Goal: Task Accomplishment & Management: Use online tool/utility

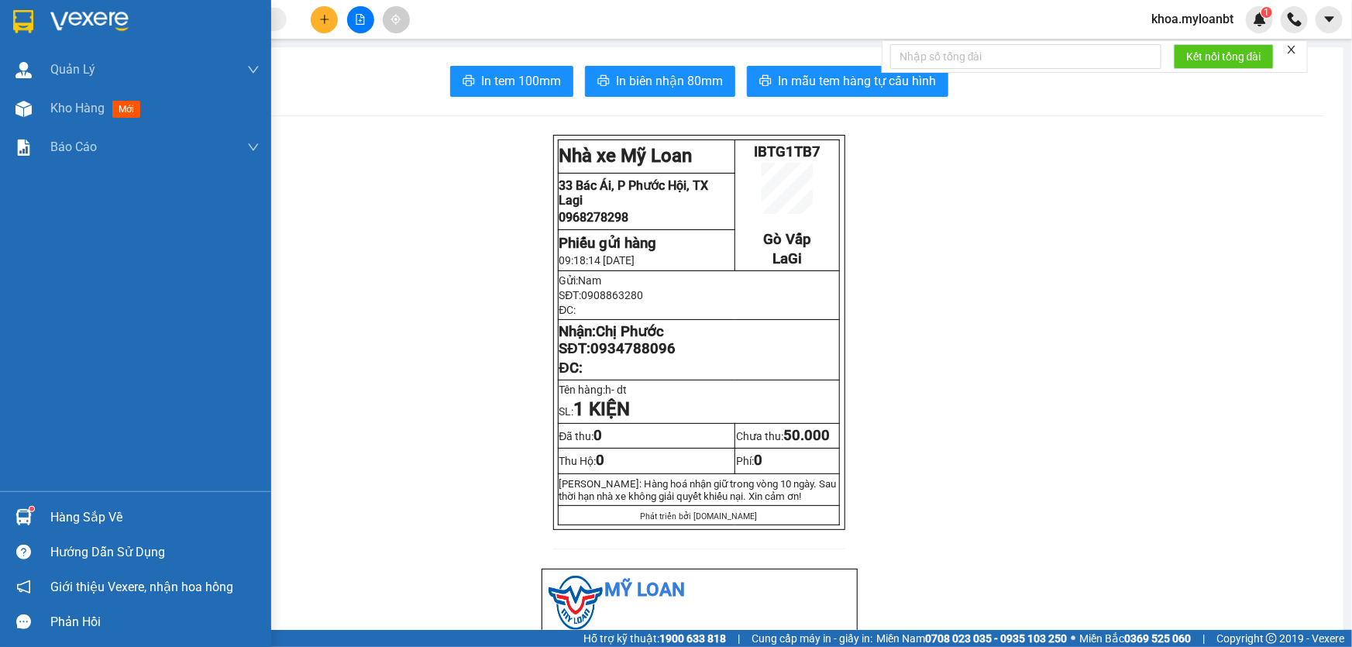
click at [50, 501] on div "Hàng sắp về" at bounding box center [135, 517] width 271 height 35
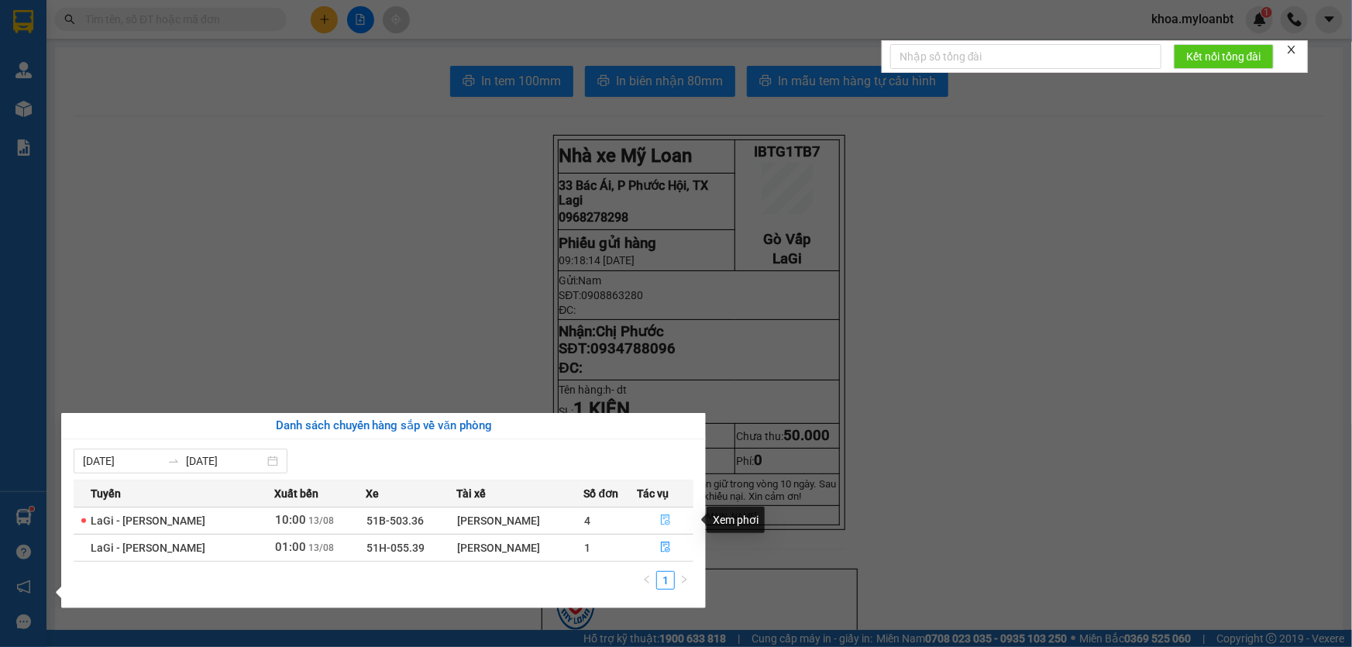
click at [660, 518] on icon "file-done" at bounding box center [665, 520] width 11 height 11
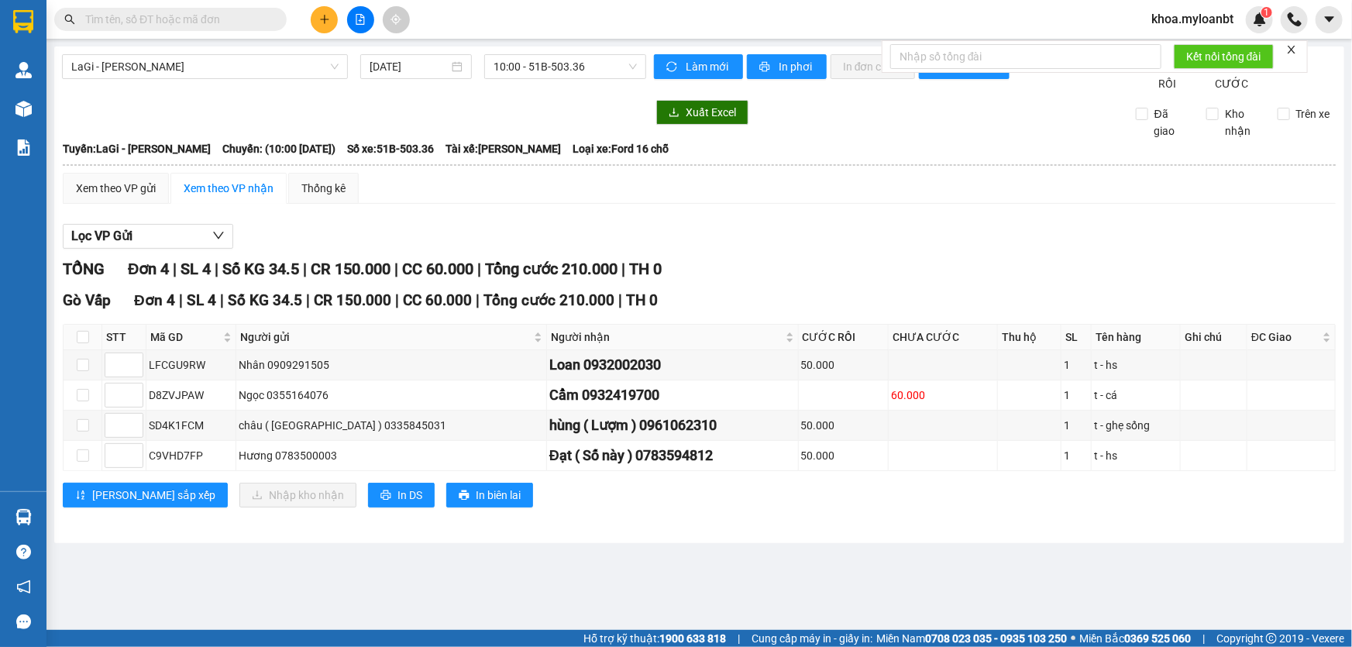
click at [312, 9] on div at bounding box center [360, 19] width 116 height 27
click at [320, 16] on icon "plus" at bounding box center [324, 19] width 11 height 11
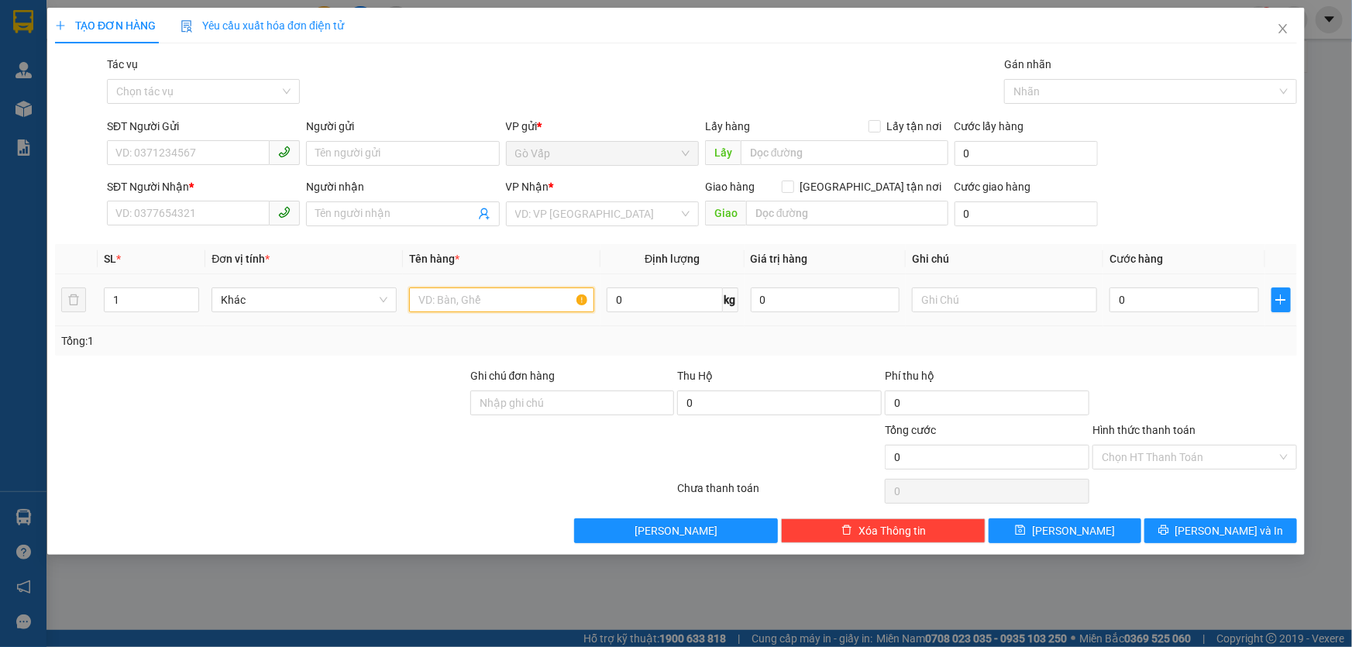
click at [518, 294] on input "text" at bounding box center [501, 299] width 185 height 25
type input "t- đông lạnh"
click at [184, 155] on input "SĐT Người Gửi" at bounding box center [188, 152] width 163 height 25
click at [650, 298] on input "0" at bounding box center [664, 299] width 115 height 25
type input "21"
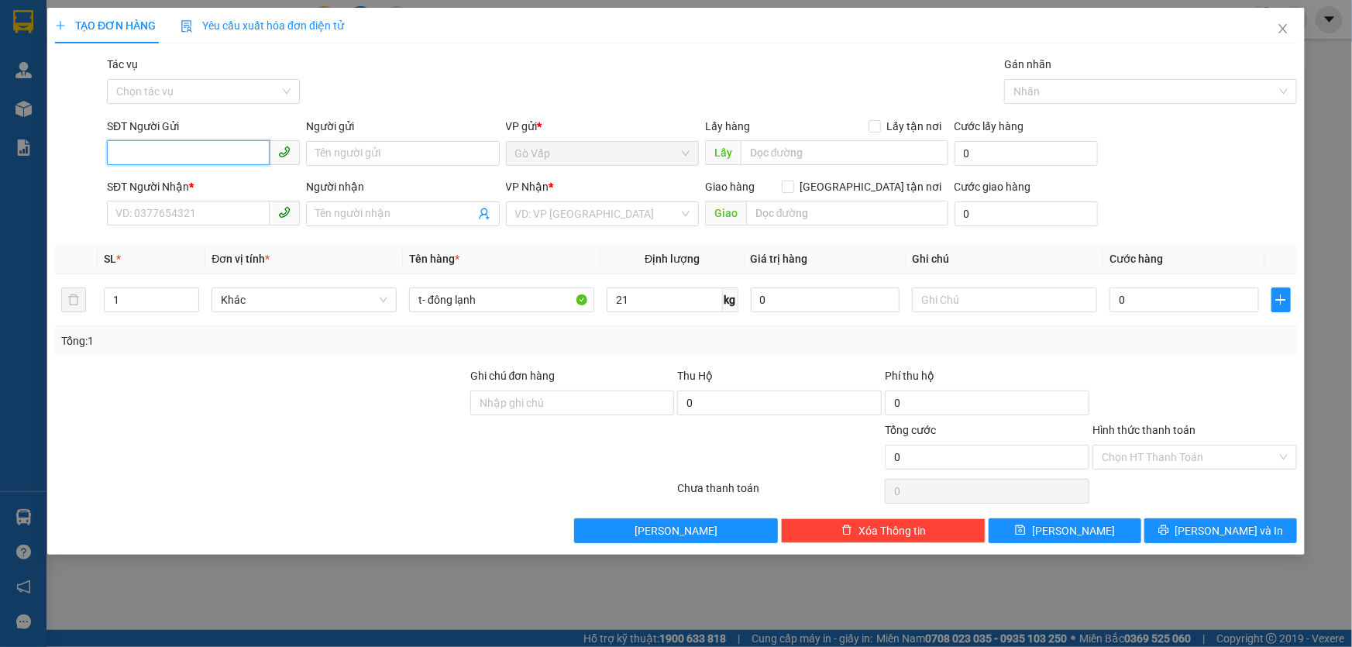
click at [191, 150] on input "SĐT Người Gửi" at bounding box center [188, 152] width 163 height 25
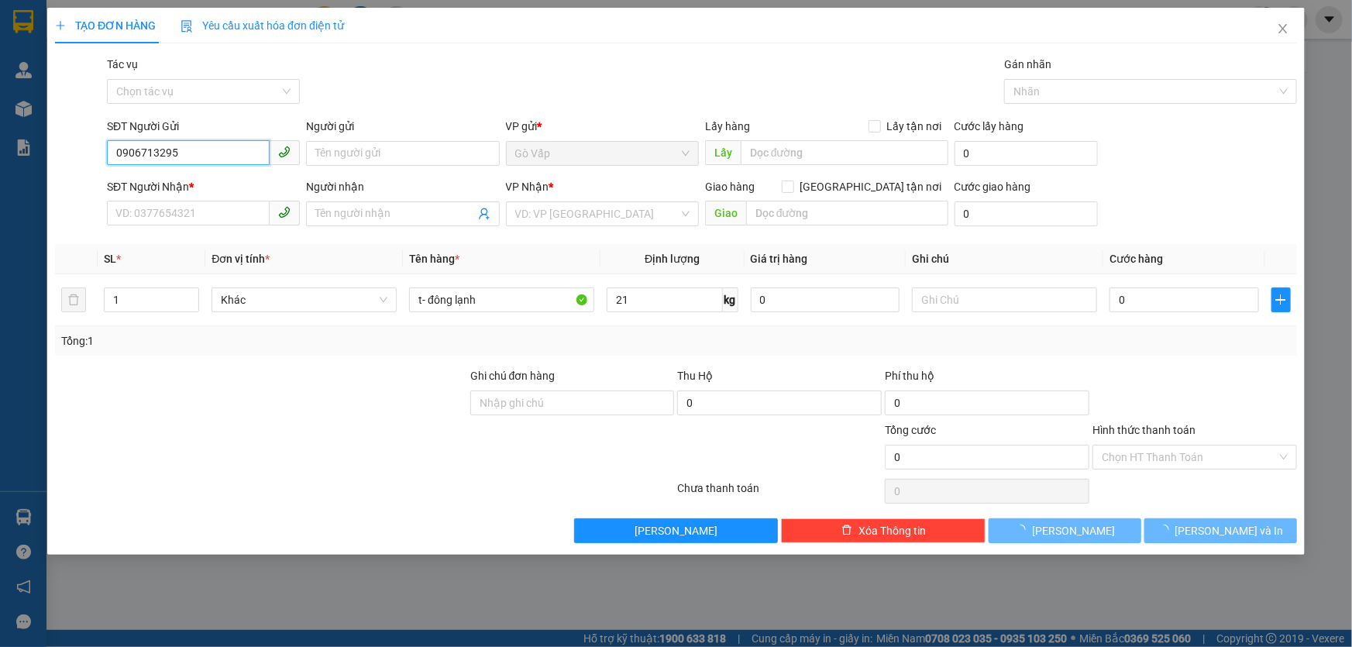
click at [195, 151] on input "0906713295" at bounding box center [188, 152] width 163 height 25
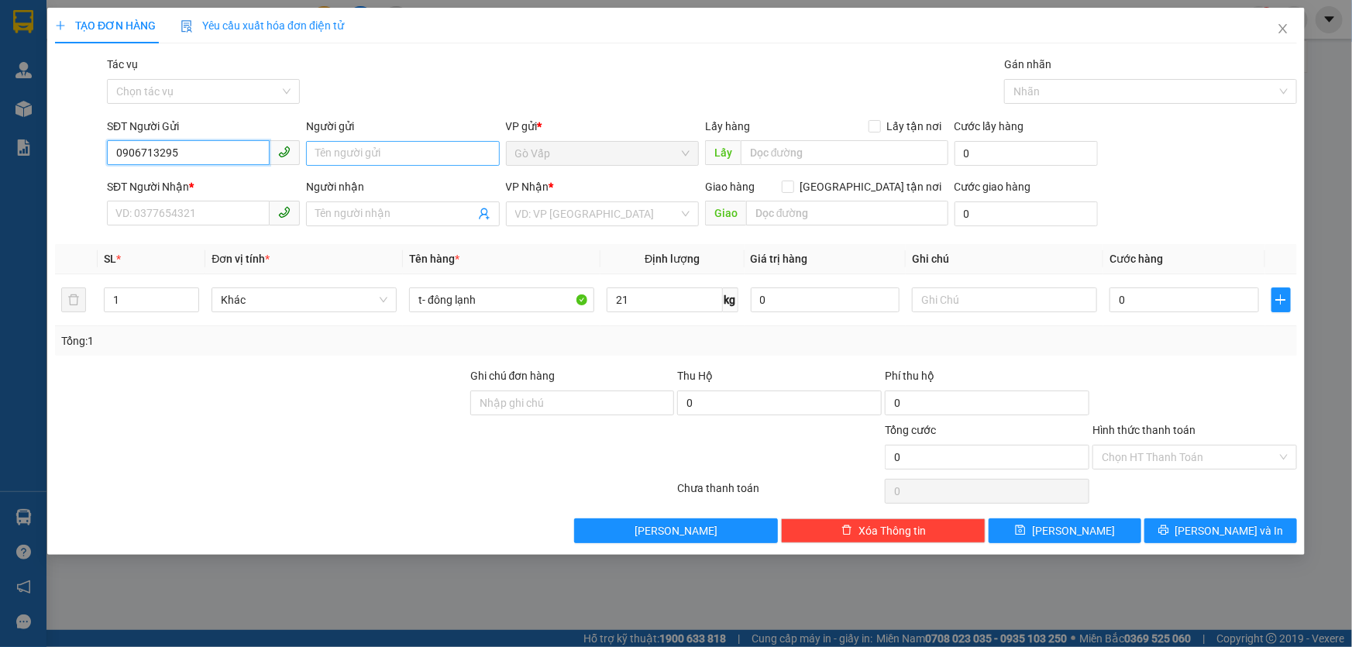
type input "0906713295"
click at [356, 146] on input "Người gửi" at bounding box center [402, 153] width 193 height 25
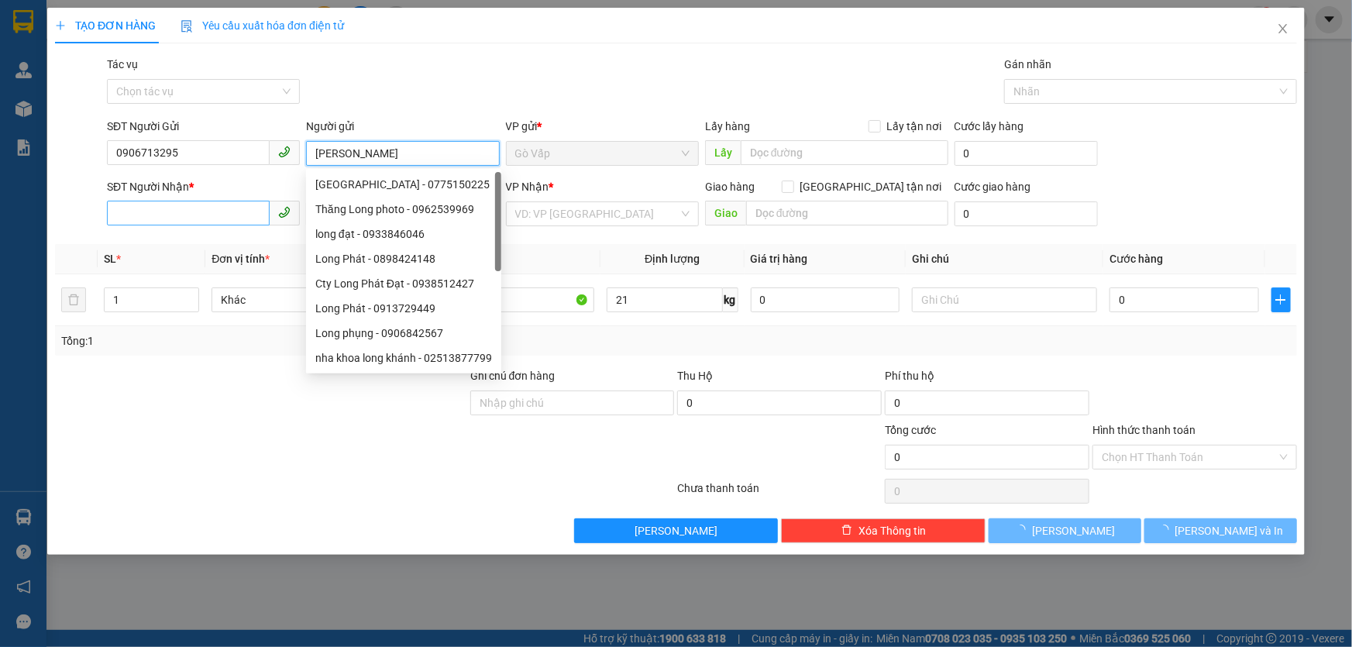
type input "[PERSON_NAME]"
click at [201, 217] on input "SĐT Người Nhận *" at bounding box center [188, 213] width 163 height 25
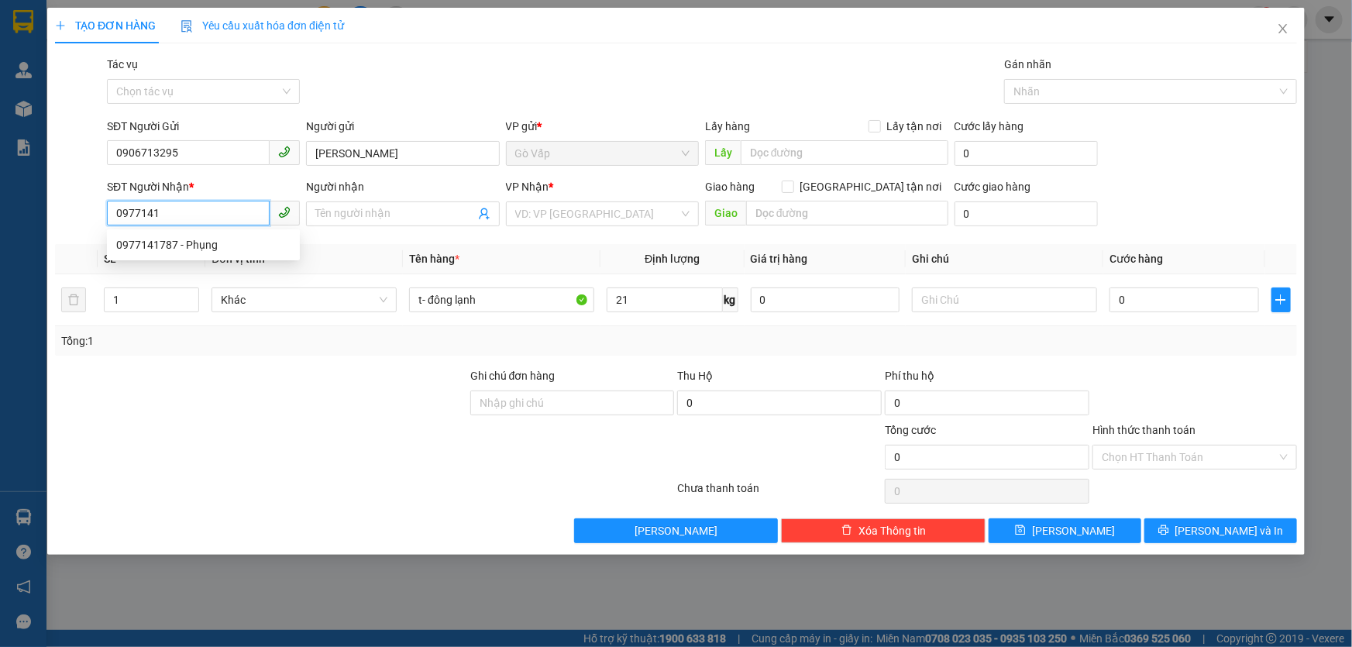
click at [236, 239] on div "0977141787 - Phụng" at bounding box center [203, 244] width 174 height 17
type input "0977141787"
type input "Phụng"
type input "0977141787"
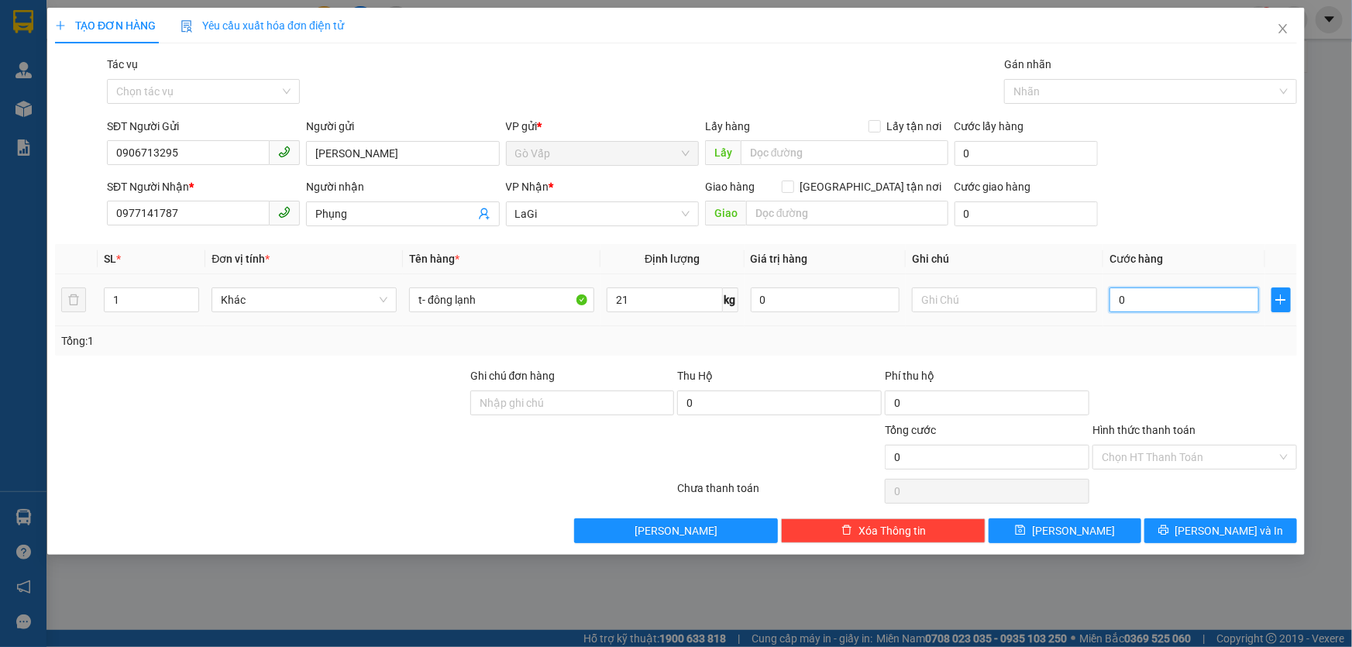
click at [1138, 305] on input "0" at bounding box center [1185, 299] width 150 height 25
type input "7"
type input "70"
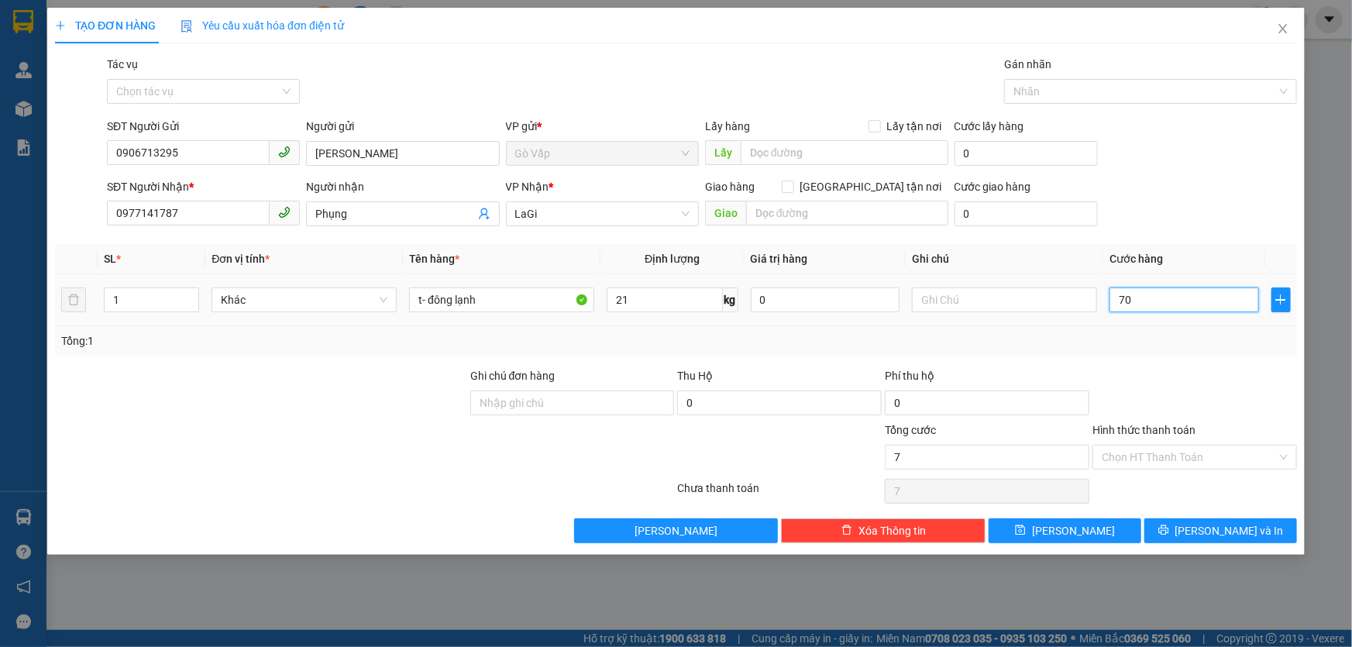
type input "70"
type input "70.000"
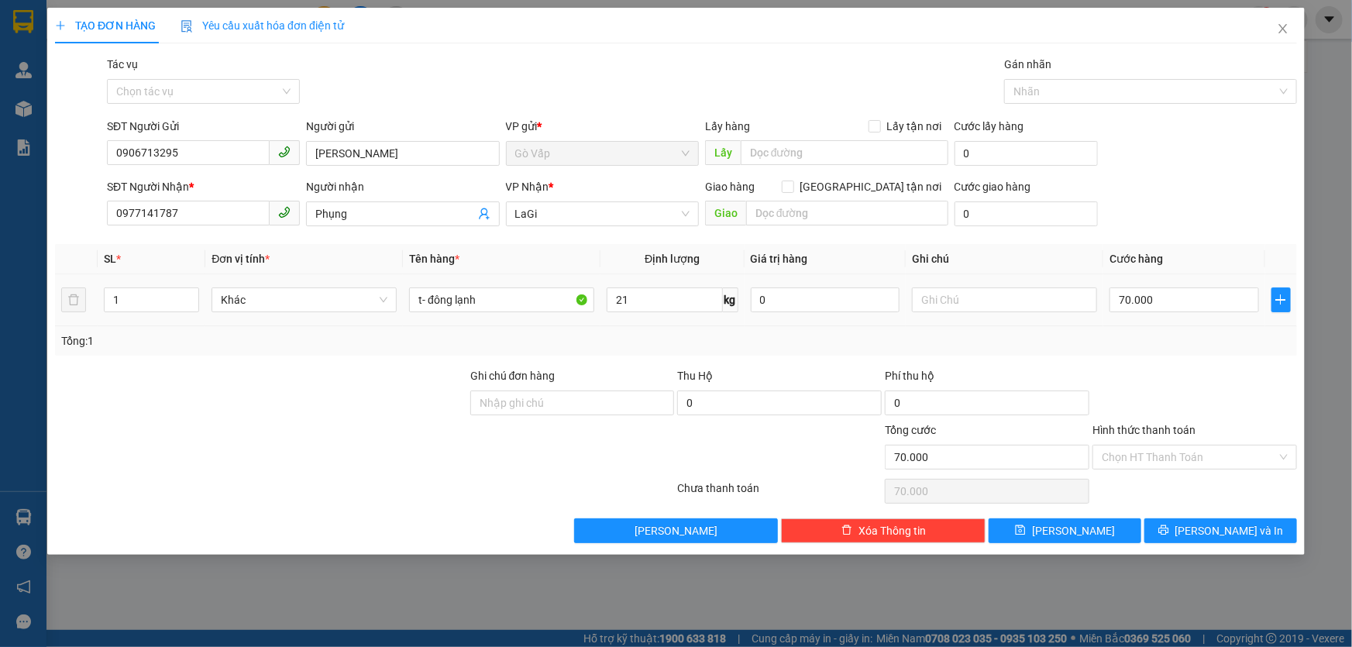
drag, startPoint x: 1145, startPoint y: 351, endPoint x: 1170, endPoint y: 408, distance: 61.8
click at [1152, 367] on div "Transit Pickup Surcharge Ids Transit Deliver Surcharge Ids Transit Deliver Surc…" at bounding box center [676, 299] width 1242 height 487
click at [1222, 515] on div "Transit Pickup Surcharge Ids Transit Deliver Surcharge Ids Transit Deliver Surc…" at bounding box center [676, 299] width 1242 height 487
click at [1222, 520] on button "[PERSON_NAME] và In" at bounding box center [1220, 530] width 153 height 25
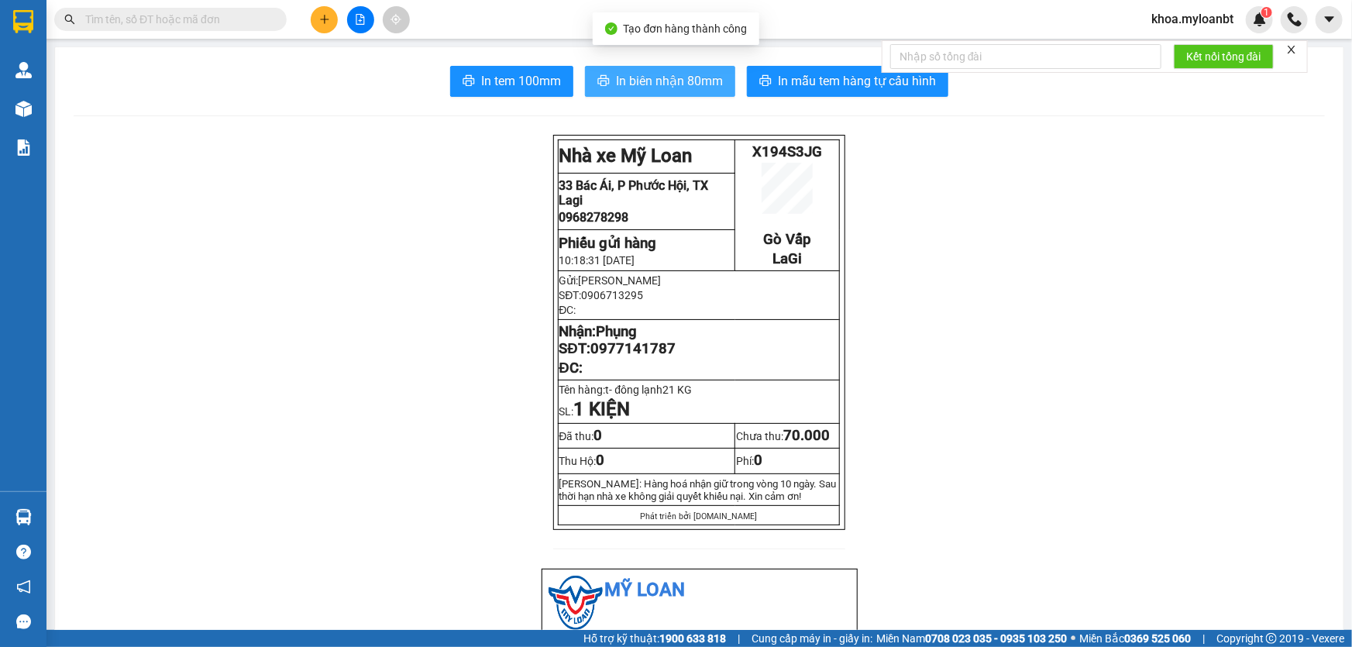
click at [621, 86] on span "In biên nhận 80mm" at bounding box center [669, 80] width 107 height 19
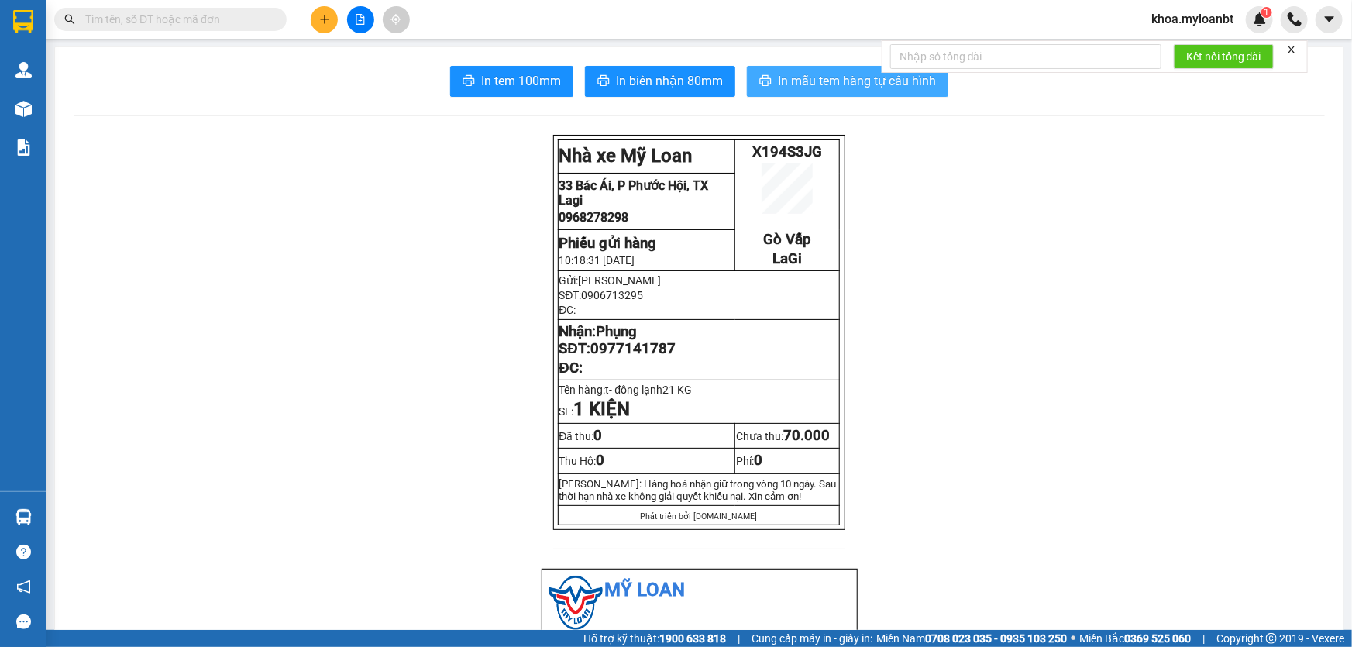
click at [869, 89] on span "In mẫu tem hàng tự cấu hình" at bounding box center [857, 80] width 158 height 19
click at [337, 11] on div at bounding box center [360, 19] width 116 height 27
click at [330, 15] on button at bounding box center [324, 19] width 27 height 27
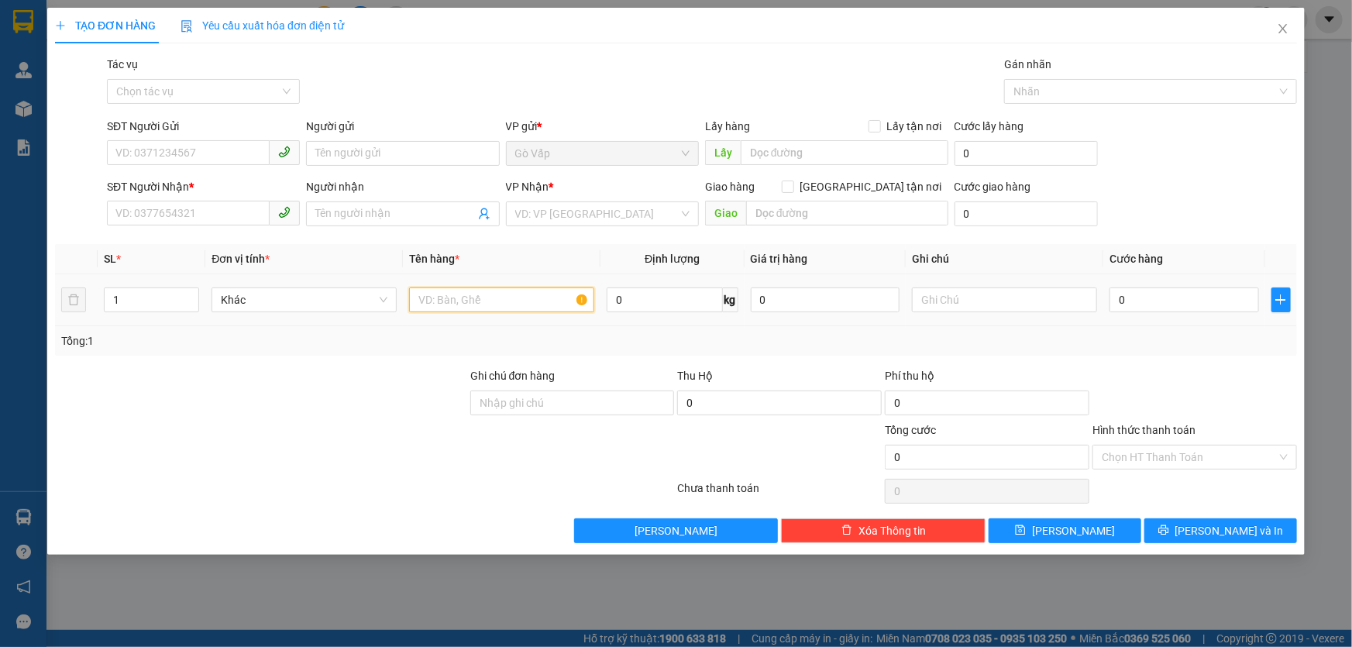
click at [438, 305] on input "text" at bounding box center [501, 299] width 185 height 25
type input "t-"
click at [188, 167] on div "SĐT Người Gửi VD: 0371234567" at bounding box center [203, 145] width 193 height 54
click at [200, 157] on input "SĐT Người Gửi" at bounding box center [188, 152] width 163 height 25
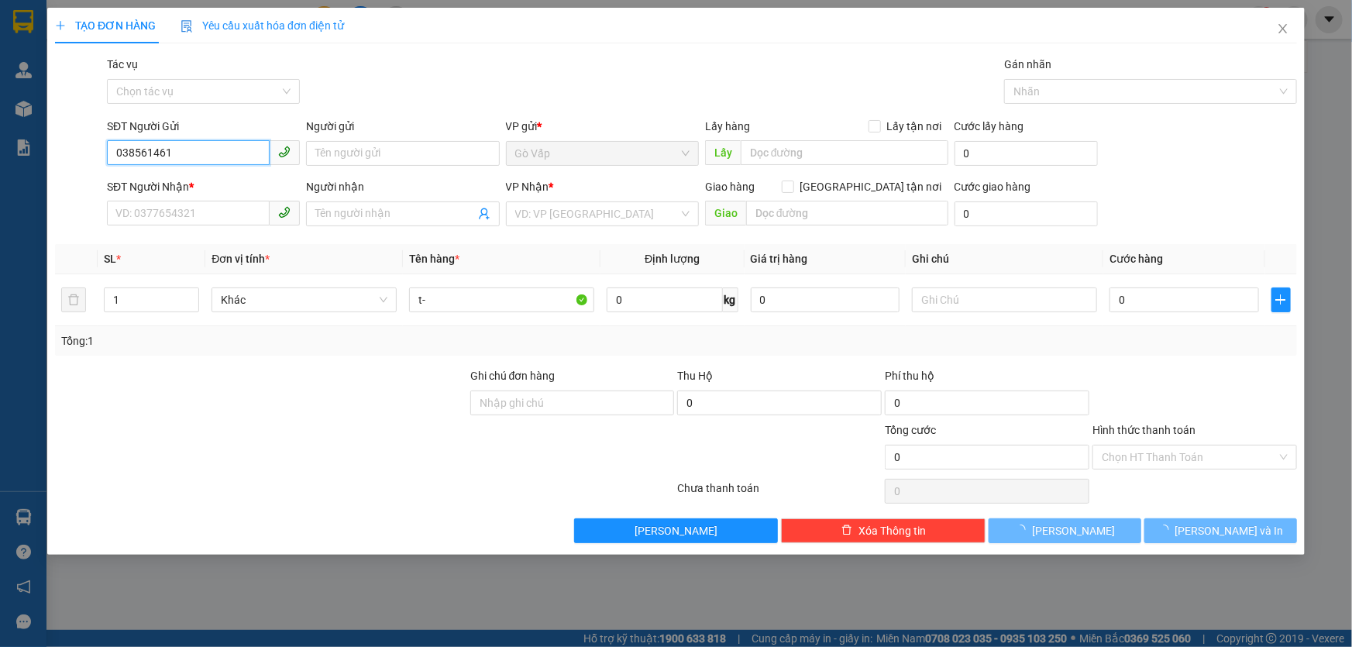
type input "0385614616"
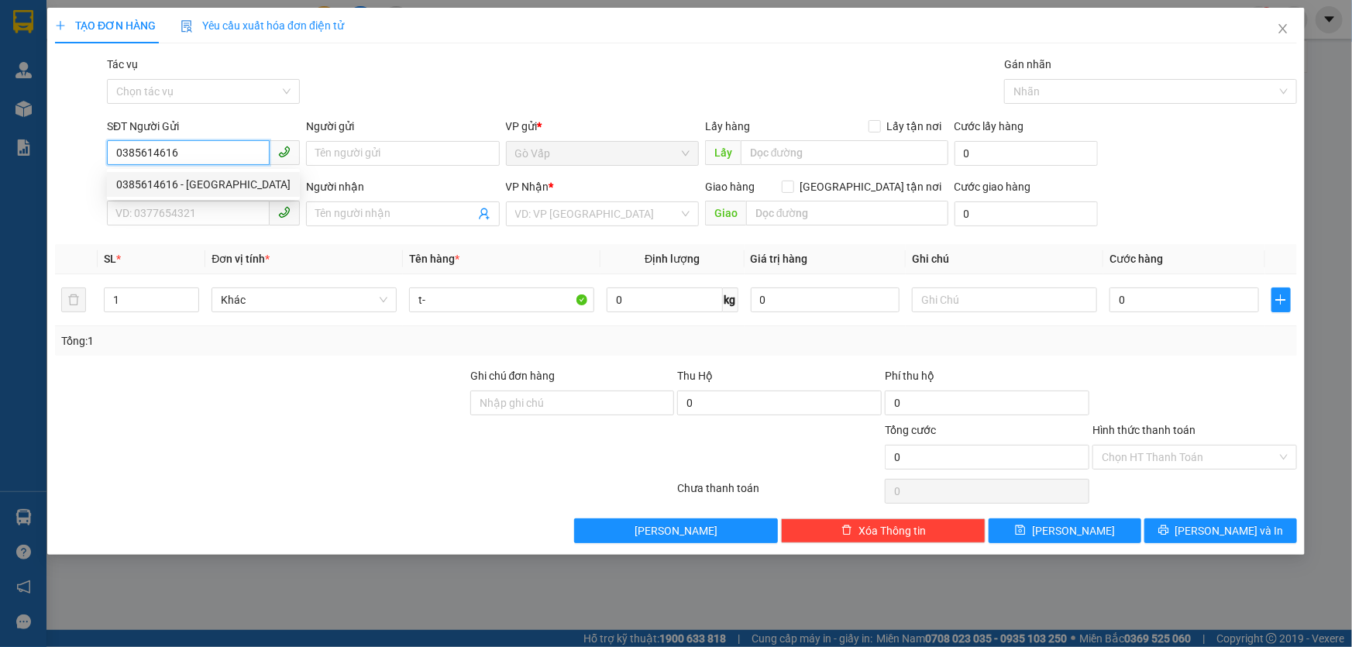
click at [191, 193] on div "0385614616 - [GEOGRAPHIC_DATA]" at bounding box center [203, 184] width 193 height 25
type input "Hà"
type input "0353911803"
type input "Mẹ Gái"
type input "0385614616"
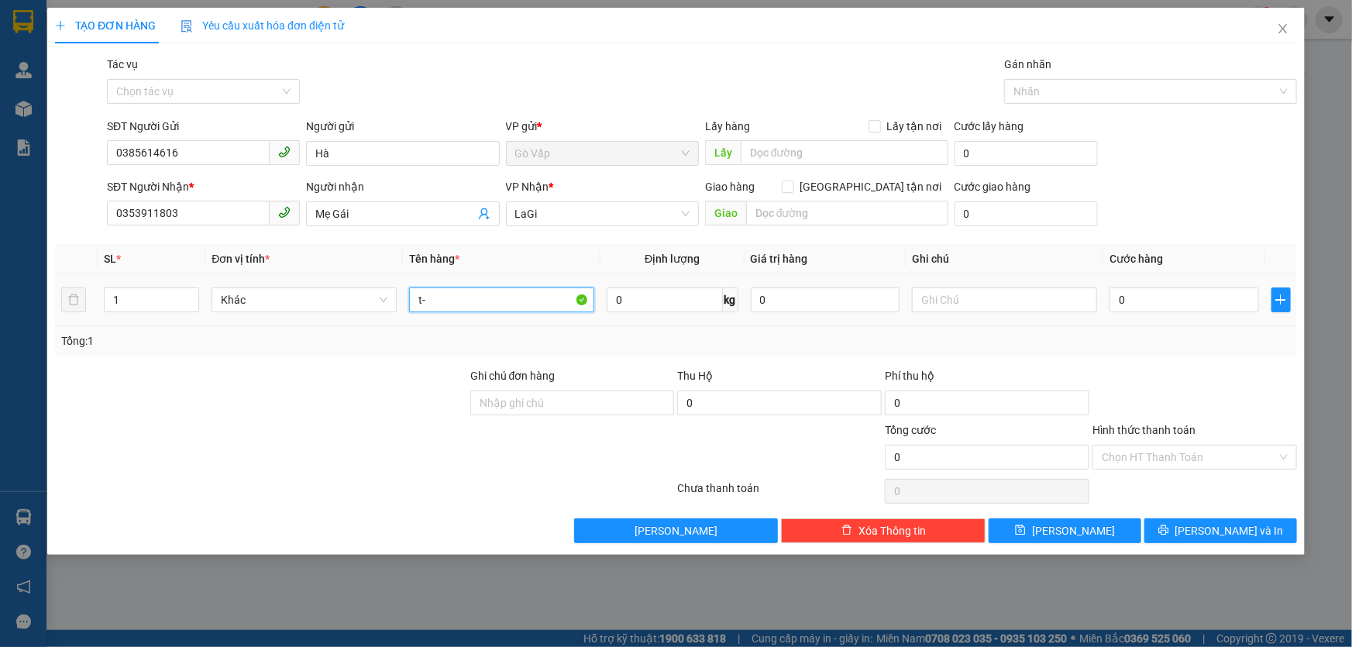
click at [484, 288] on input "t-" at bounding box center [501, 299] width 185 height 25
click at [146, 147] on input "0385614616" at bounding box center [188, 152] width 163 height 25
click at [671, 310] on input "0" at bounding box center [664, 299] width 115 height 25
type input "7"
click at [852, 340] on div "Tổng: 1" at bounding box center [676, 340] width 1230 height 17
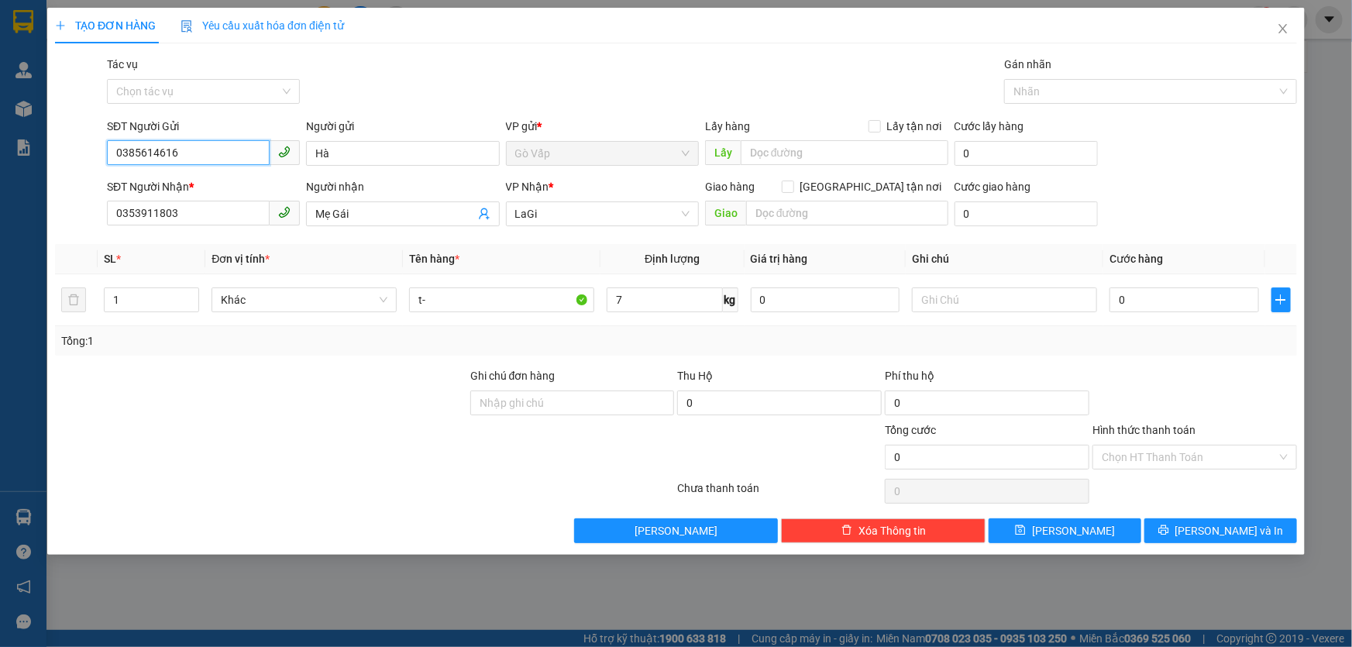
click at [249, 146] on input "0385614616" at bounding box center [188, 152] width 163 height 25
drag, startPoint x: 1048, startPoint y: 321, endPoint x: 1128, endPoint y: 314, distance: 80.1
click at [1061, 321] on td at bounding box center [1005, 300] width 198 height 52
click at [1164, 307] on input "0" at bounding box center [1185, 299] width 150 height 25
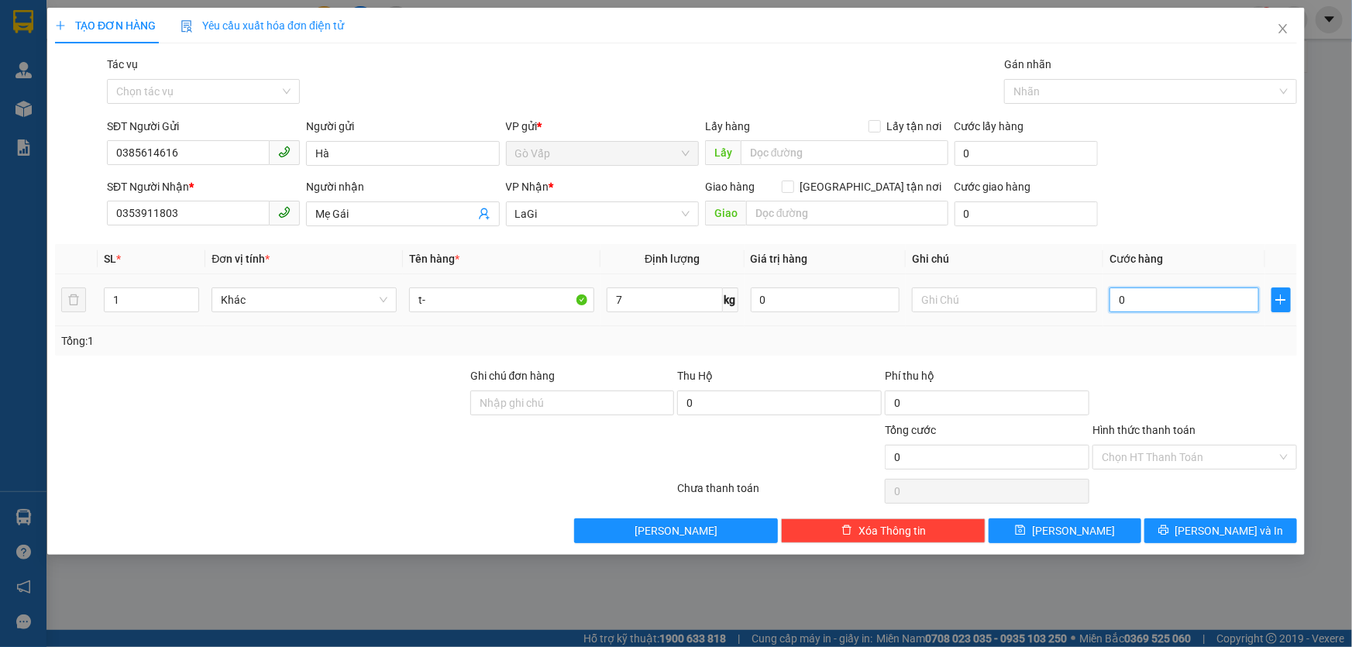
click at [1166, 300] on input "0" at bounding box center [1185, 299] width 150 height 25
type input "05"
type input "5"
type input "050"
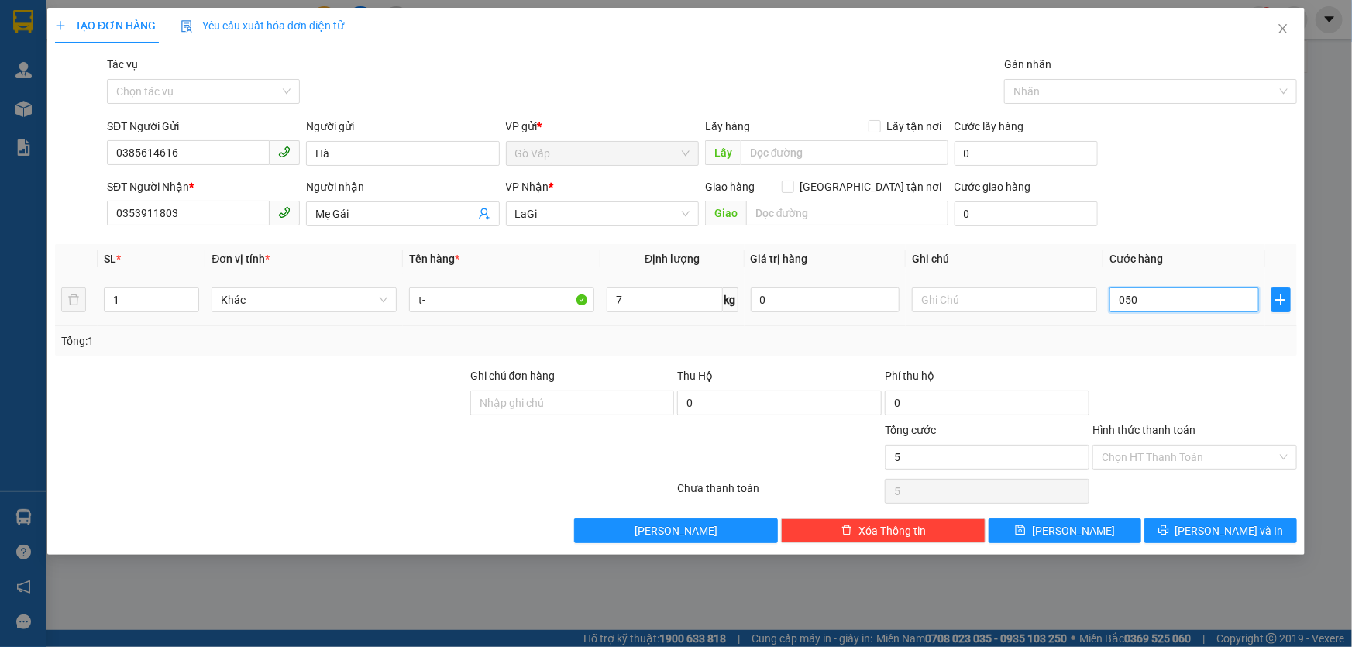
type input "50"
type input "50.000"
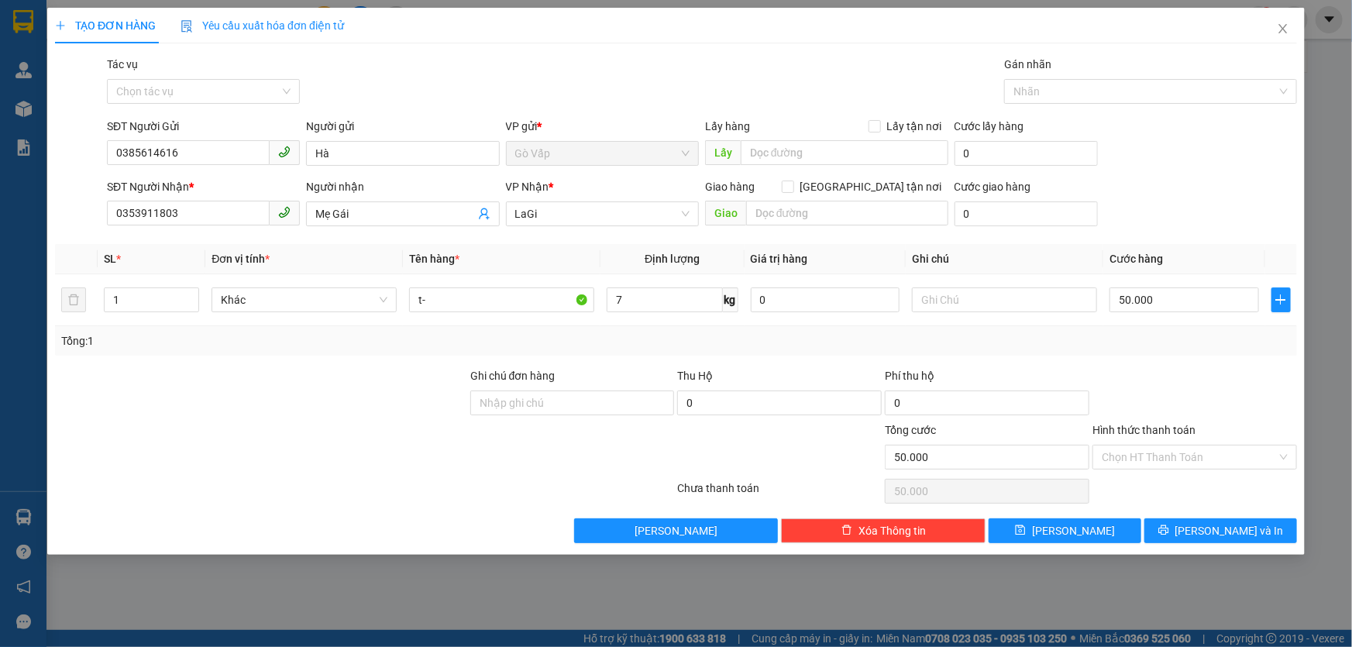
click at [1151, 432] on label "Hình thức thanh toán" at bounding box center [1144, 430] width 103 height 12
click at [1151, 446] on input "Hình thức thanh toán" at bounding box center [1189, 457] width 175 height 23
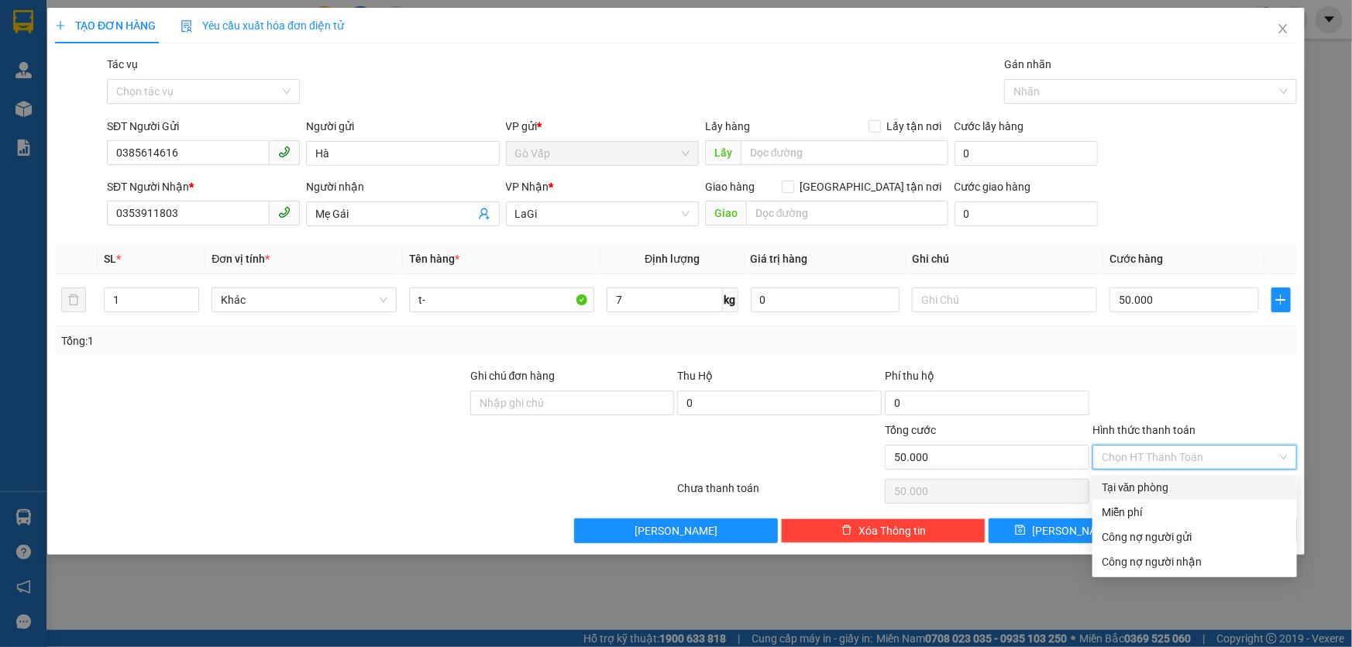
click at [1113, 371] on div at bounding box center [1195, 394] width 208 height 54
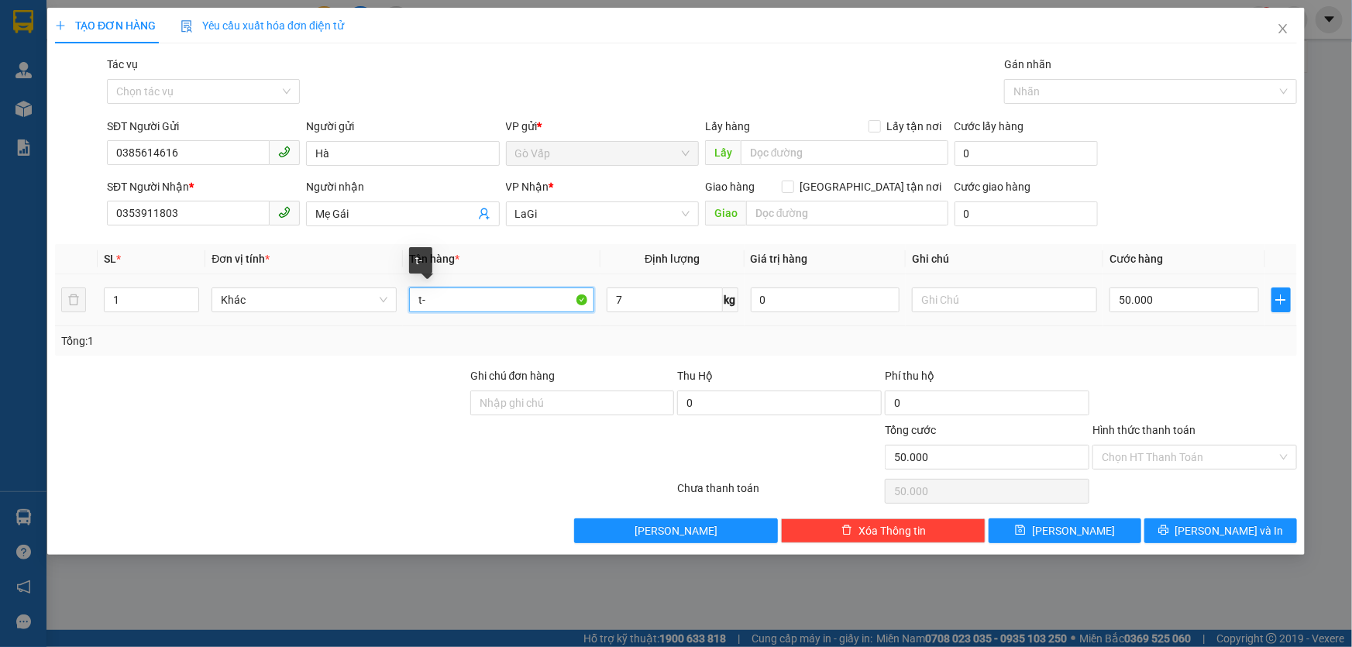
click at [528, 301] on input "t-" at bounding box center [501, 299] width 185 height 25
type input "t- quần áo, đồ ăn"
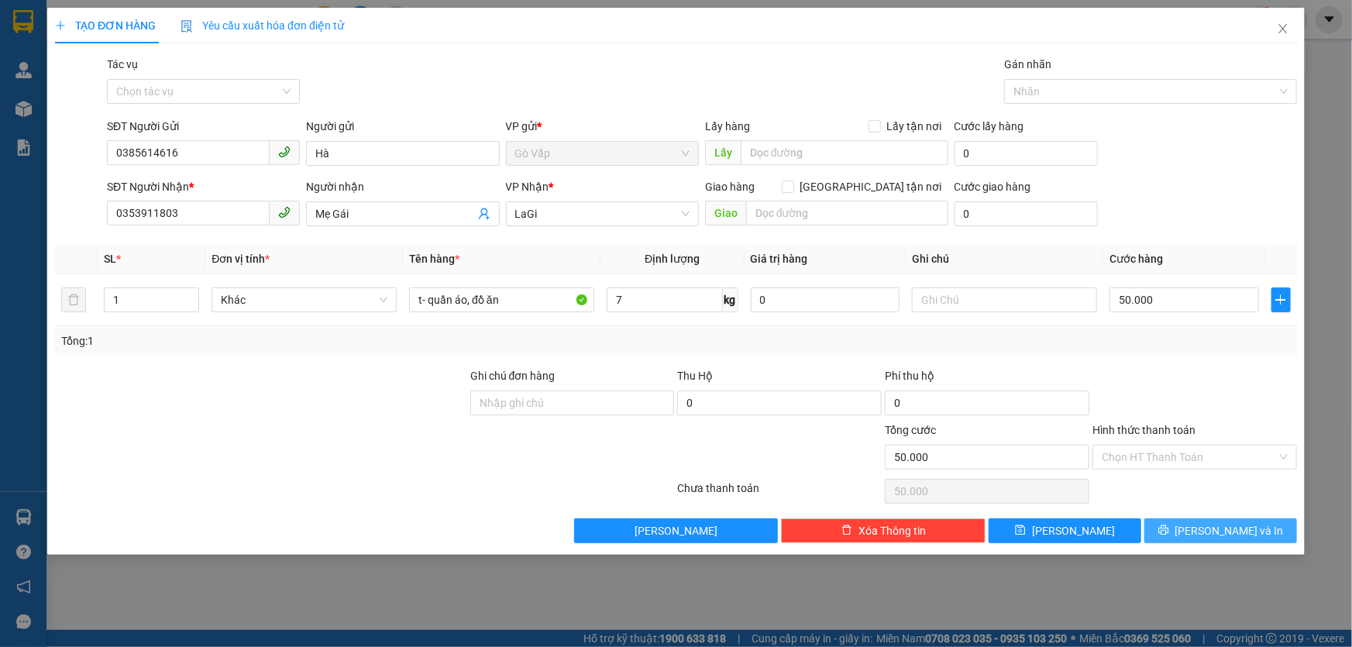
click at [1210, 520] on button "[PERSON_NAME] và In" at bounding box center [1220, 530] width 153 height 25
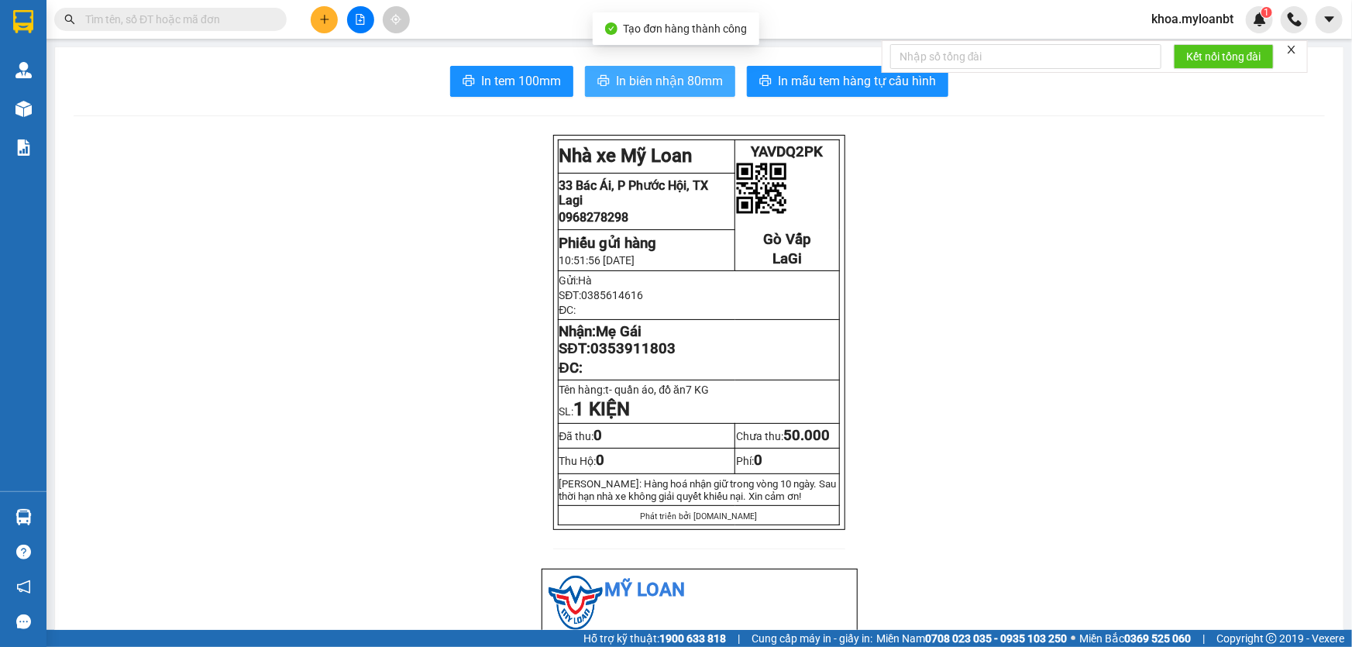
click at [661, 67] on button "In biên nhận 80mm" at bounding box center [660, 81] width 150 height 31
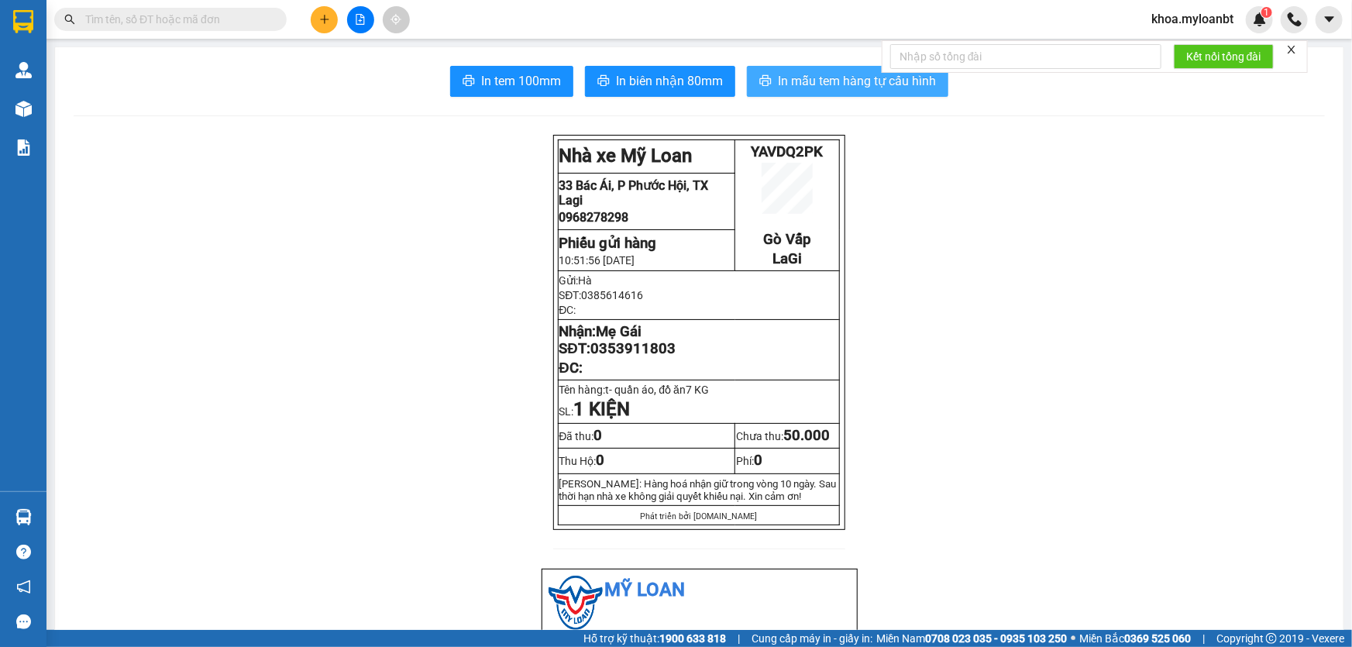
click at [793, 80] on span "In mẫu tem hàng tự cấu hình" at bounding box center [857, 80] width 158 height 19
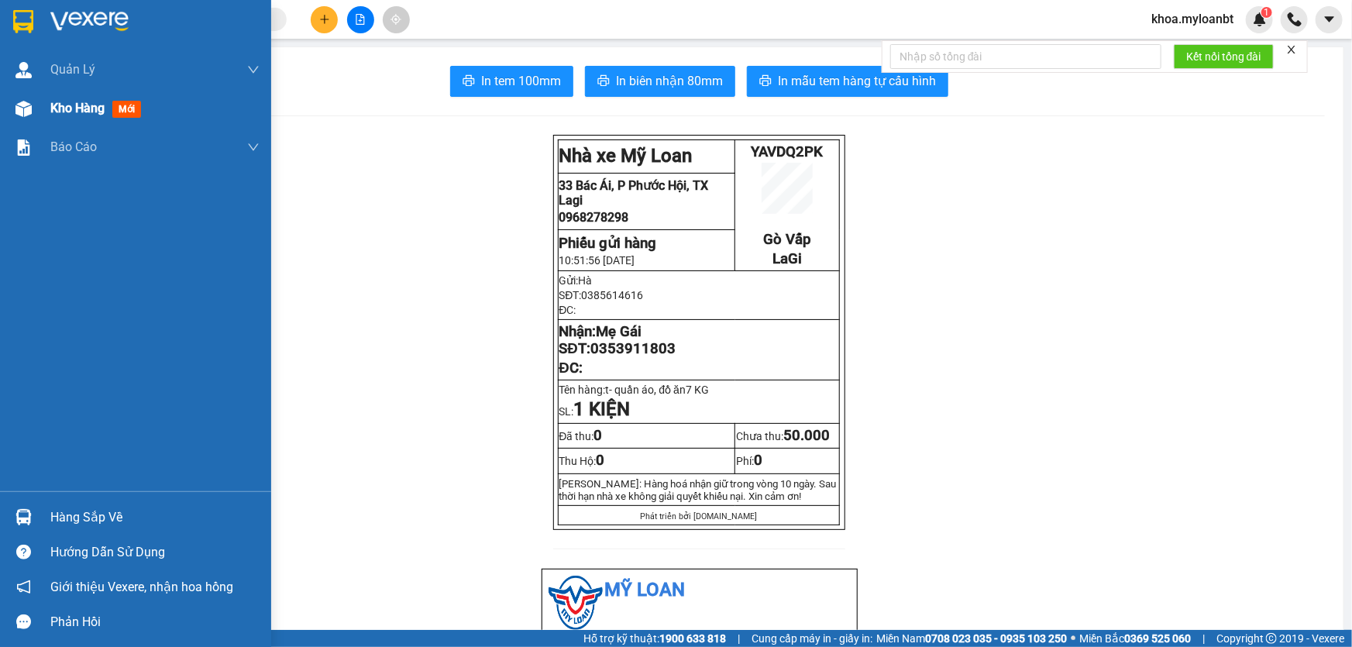
click at [61, 115] on span "Kho hàng" at bounding box center [77, 108] width 54 height 15
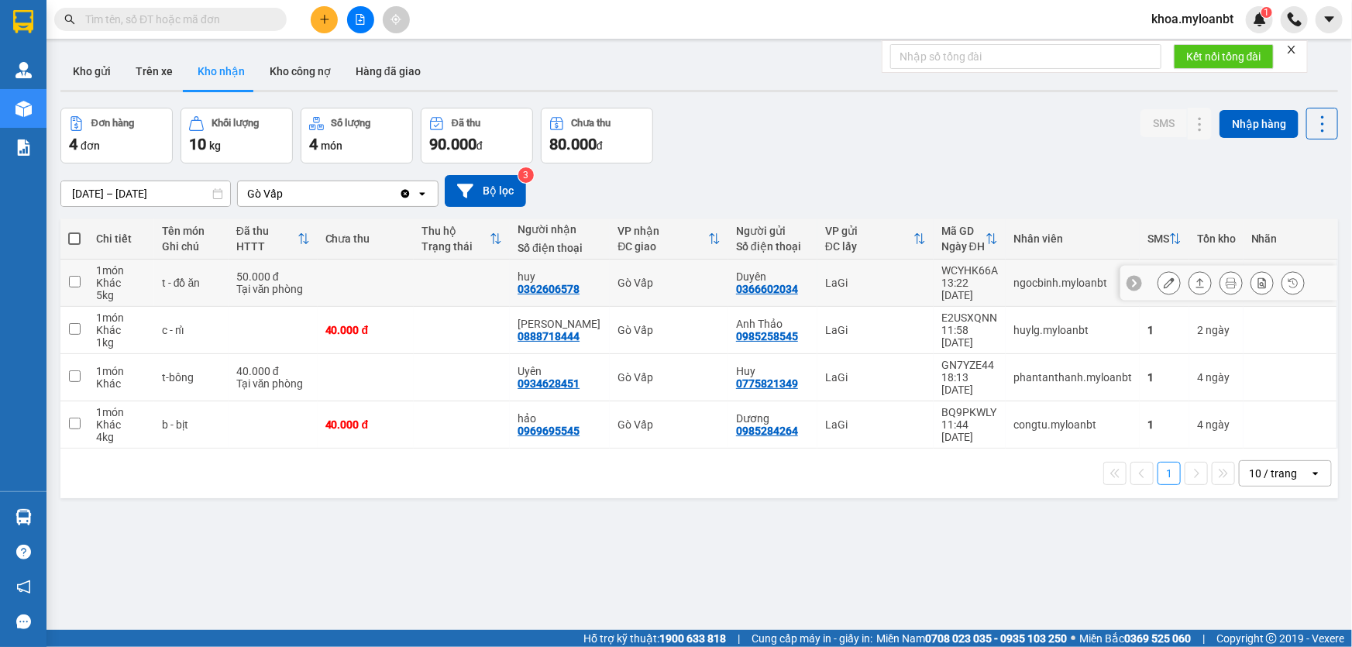
click at [1175, 280] on div at bounding box center [1231, 282] width 147 height 23
click at [1195, 281] on icon at bounding box center [1200, 282] width 11 height 11
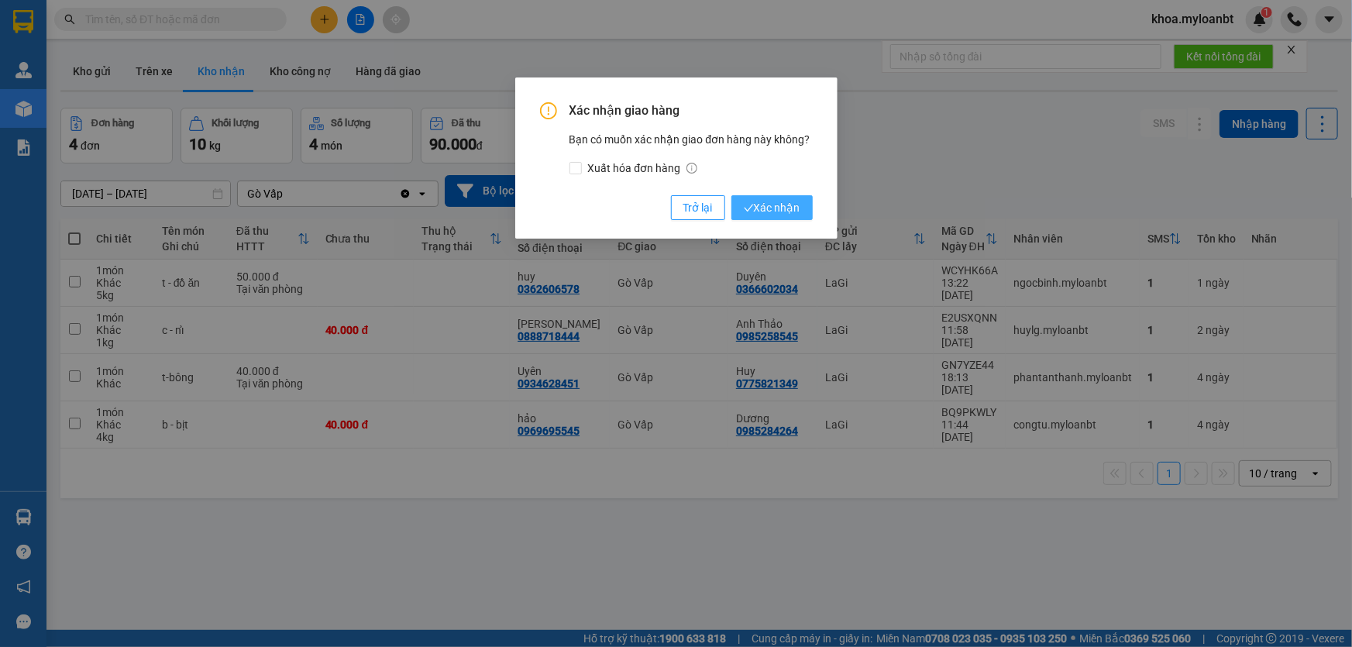
click at [764, 218] on button "Xác nhận" at bounding box center [771, 207] width 81 height 25
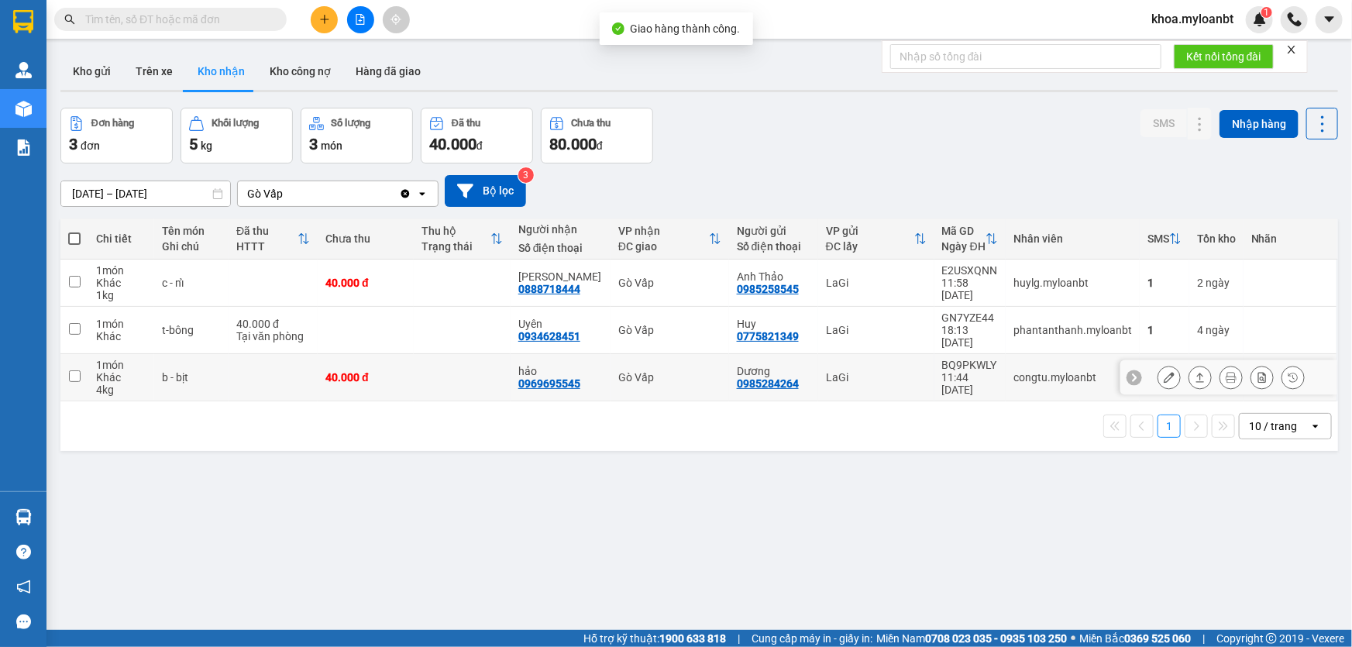
click at [877, 371] on div "LaGi" at bounding box center [876, 377] width 101 height 12
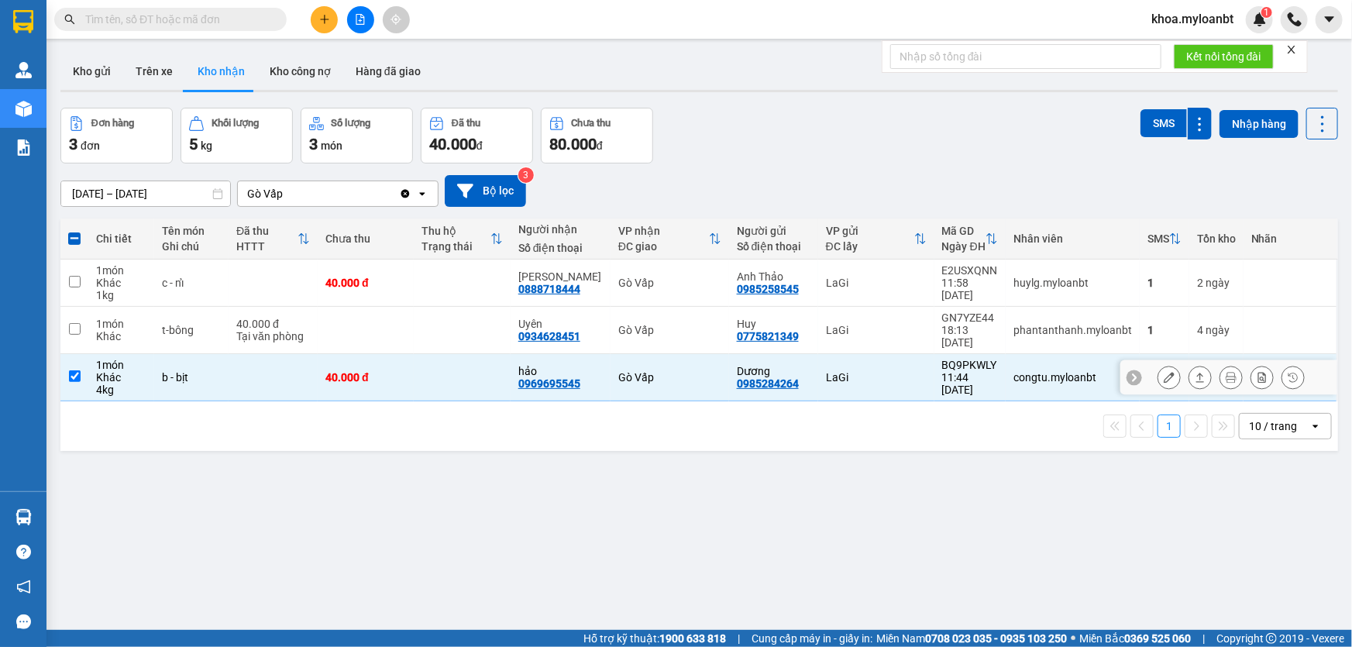
click at [919, 365] on td "LaGi" at bounding box center [876, 377] width 116 height 47
checkbox input "false"
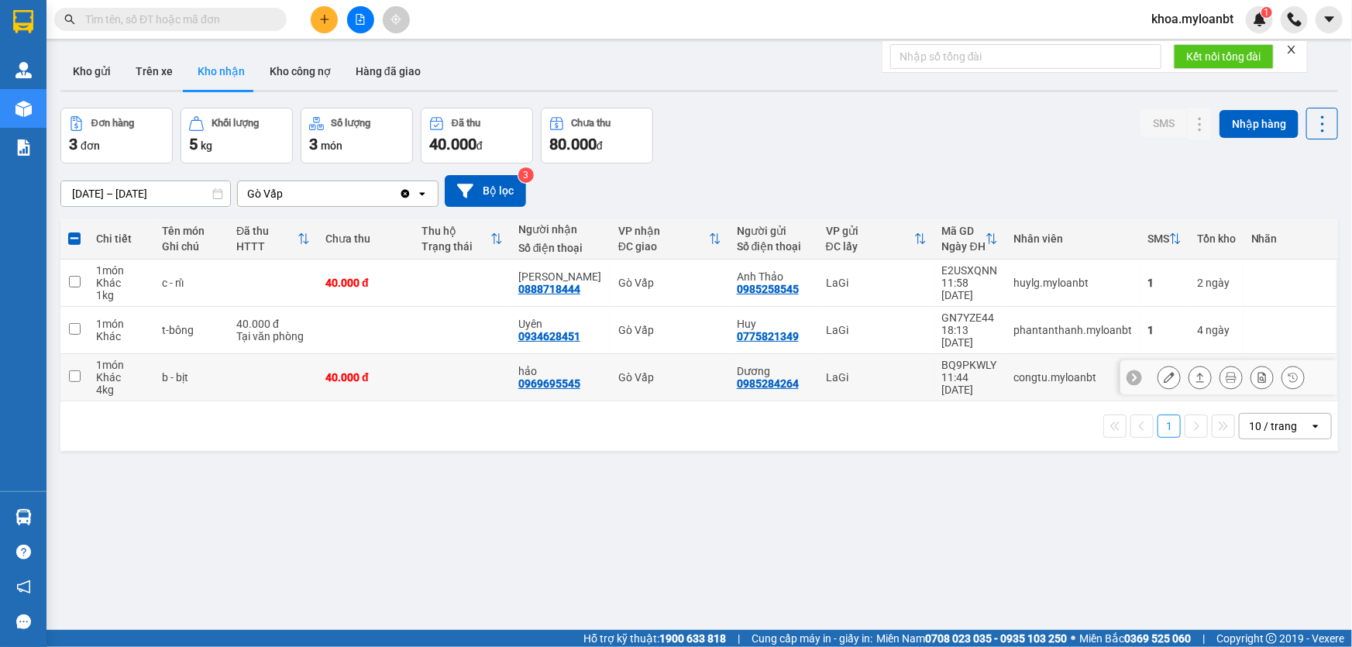
click at [883, 340] on tbody "1 món Khác 1 kg c - nỉ 40.000 đ kim cúc 0888718444 Gò Vấp Anh Thảo 0985258545…" at bounding box center [699, 331] width 1278 height 142
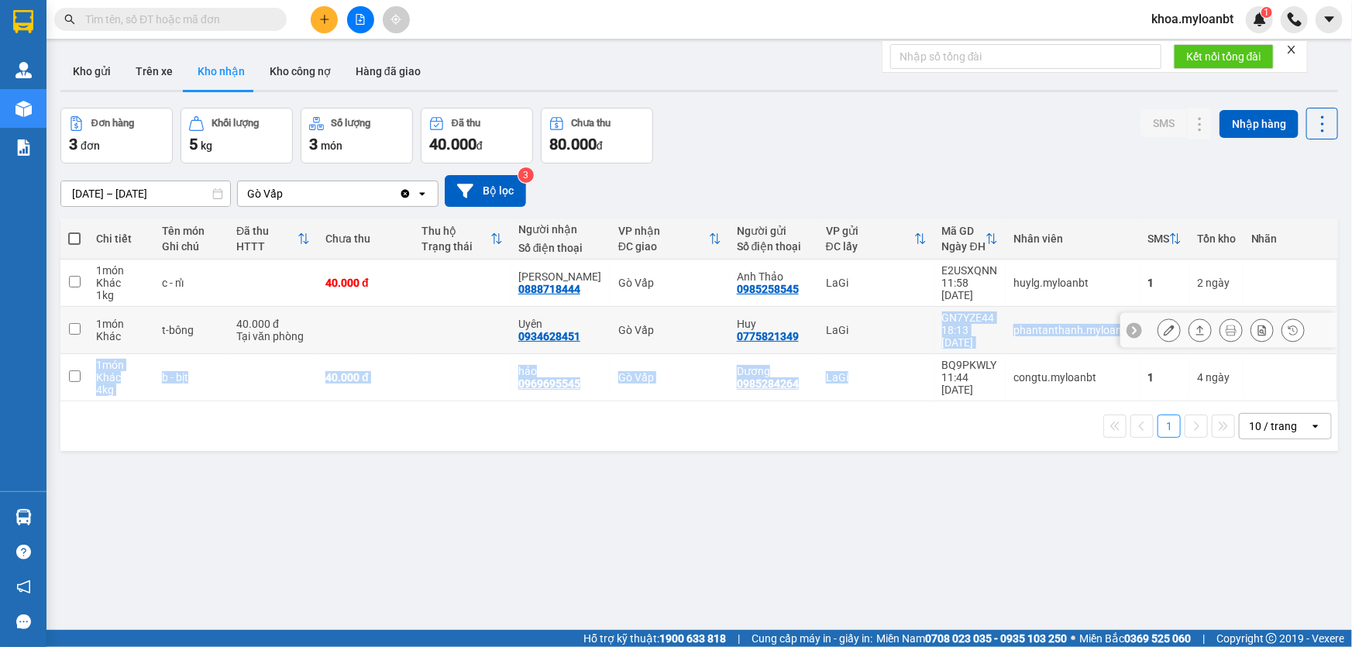
click at [883, 335] on td "LaGi" at bounding box center [876, 330] width 116 height 47
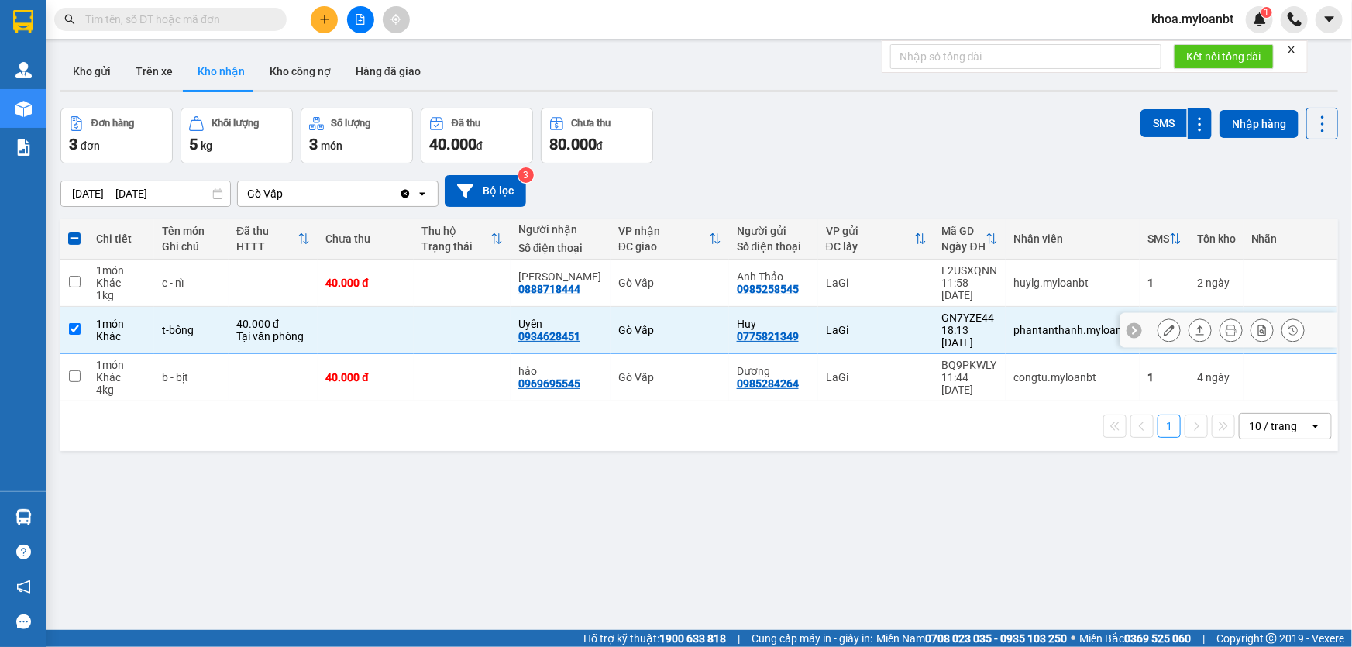
click at [632, 325] on div "Gò Vấp" at bounding box center [669, 330] width 103 height 12
checkbox input "false"
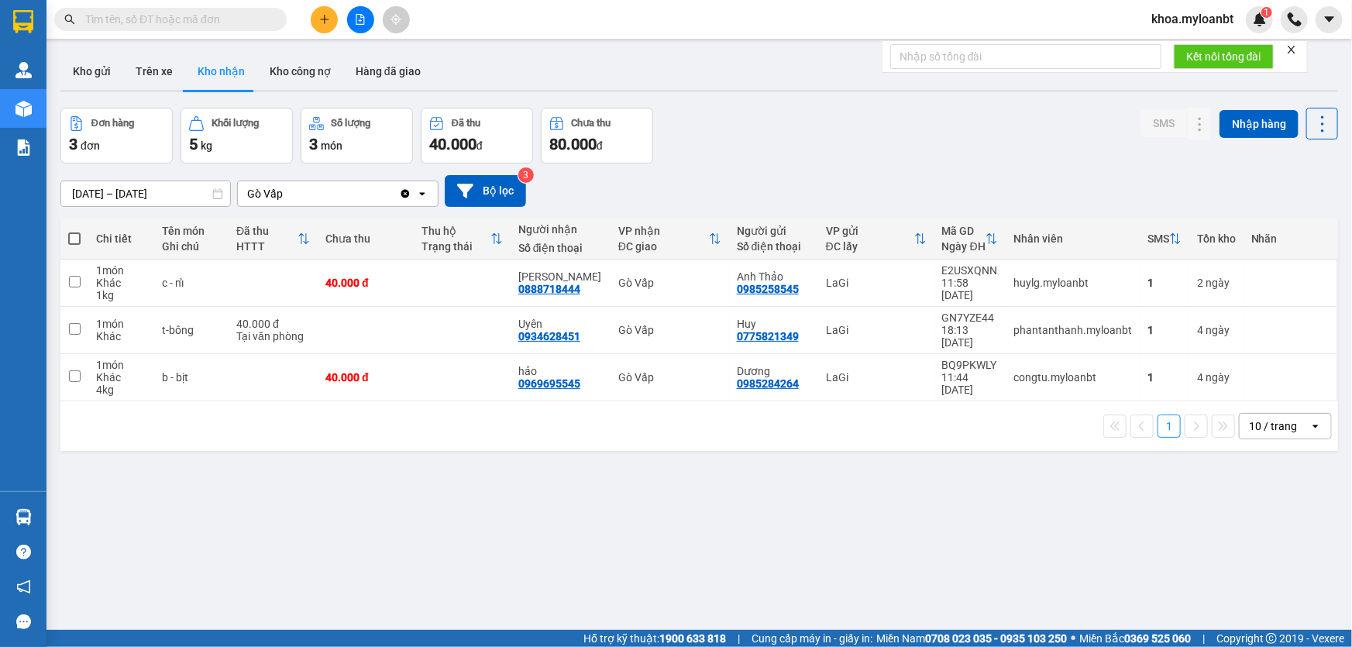
click at [201, 28] on span at bounding box center [170, 19] width 232 height 23
click at [218, 13] on input "text" at bounding box center [176, 19] width 183 height 17
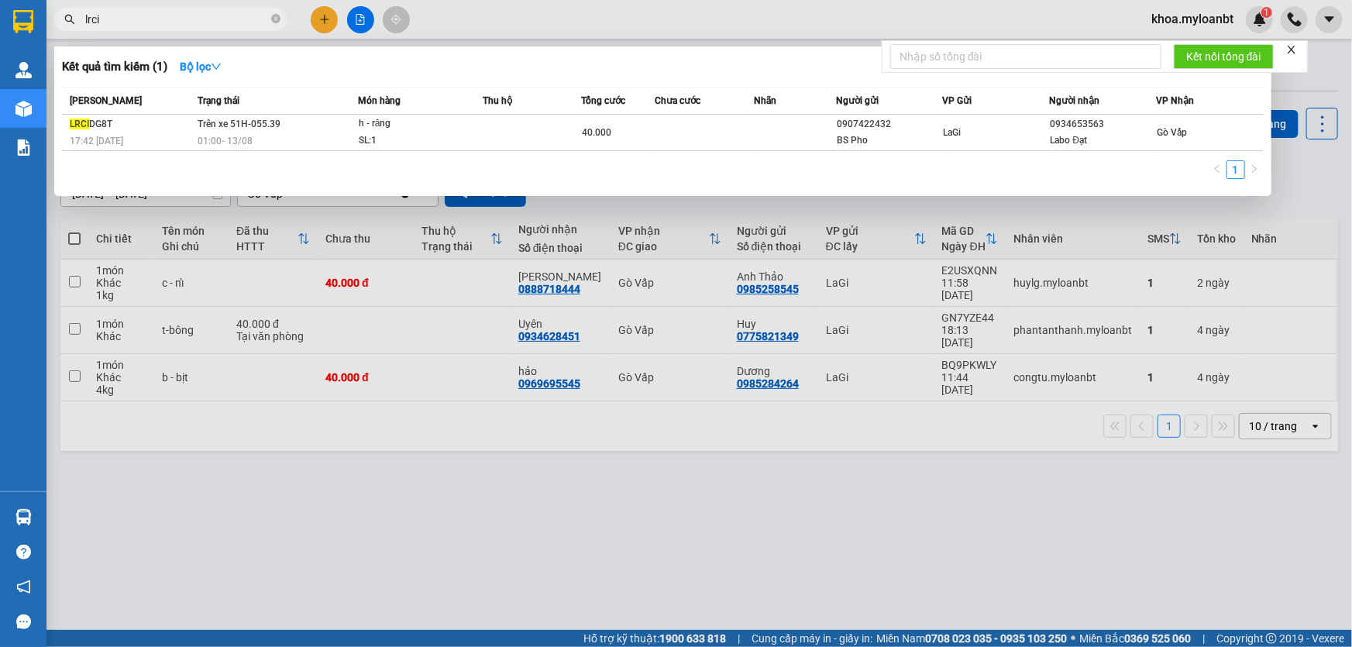
type input "lrci"
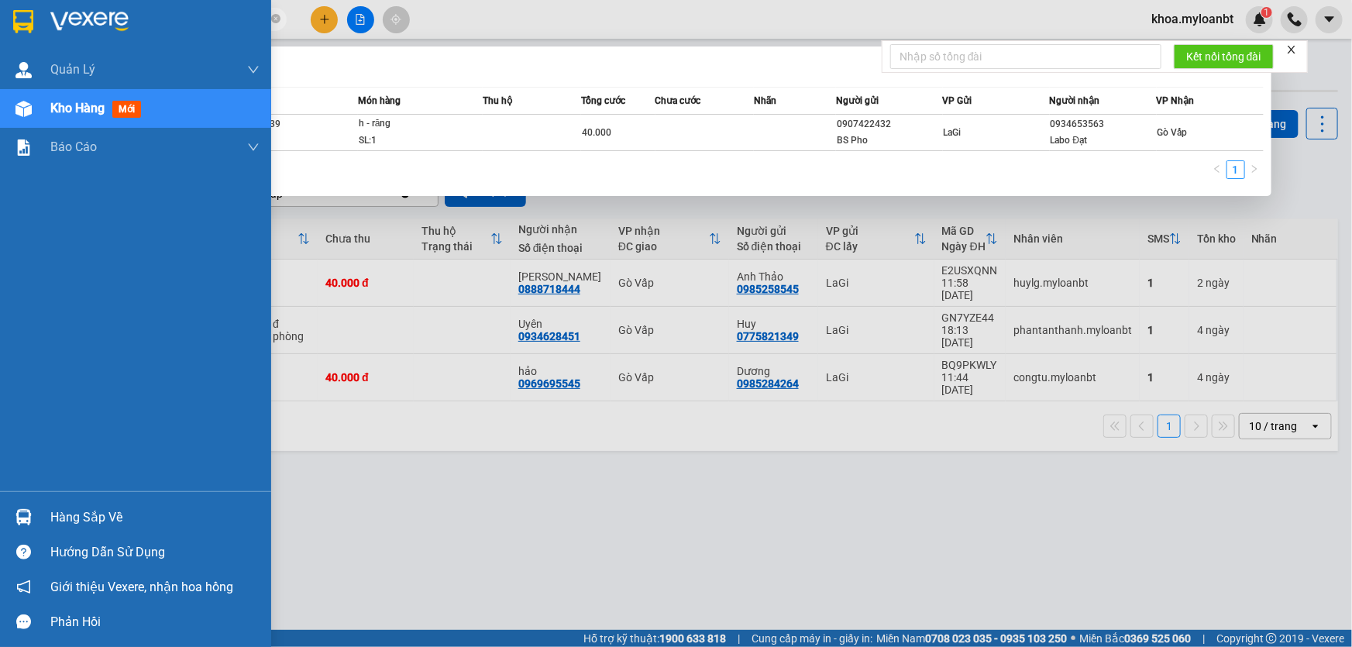
click at [6, 519] on div "Hàng sắp về" at bounding box center [135, 517] width 271 height 35
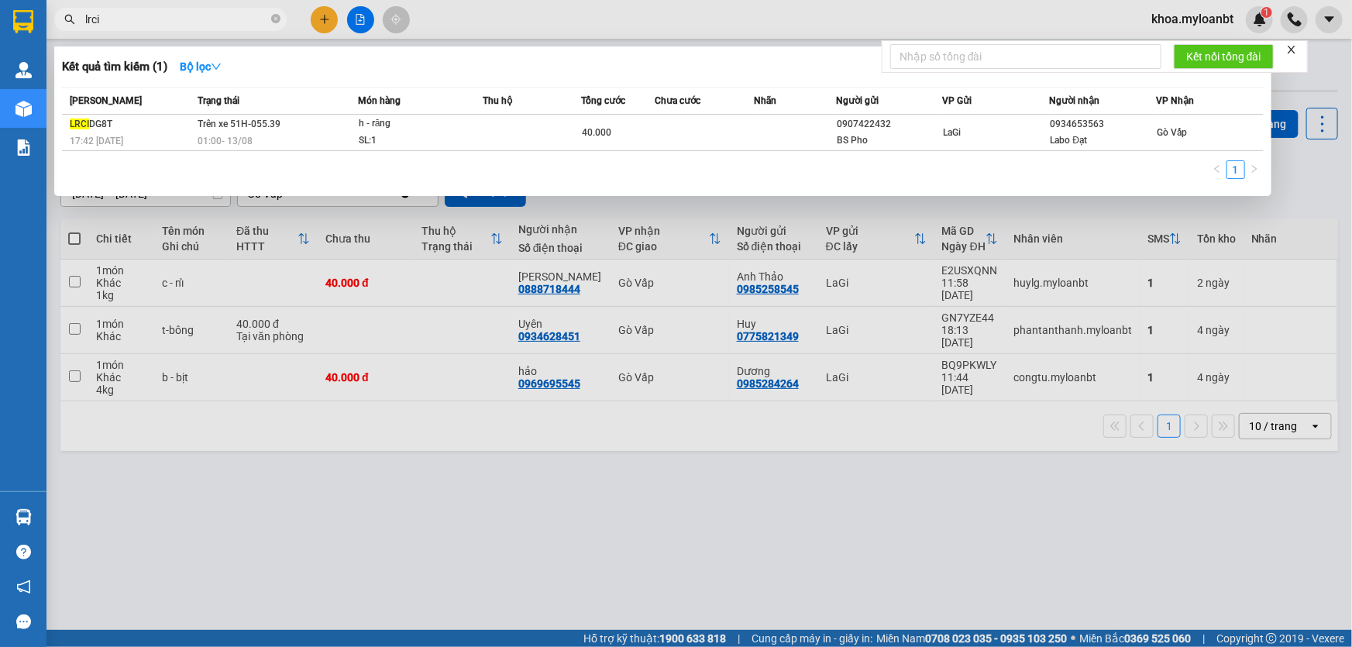
click at [790, 532] on section "Kết quả tìm kiếm ( 1 ) Bộ lọc Mã ĐH Trạng thái Món hàng Thu hộ Tổng cước Chưa c…" at bounding box center [676, 323] width 1352 height 647
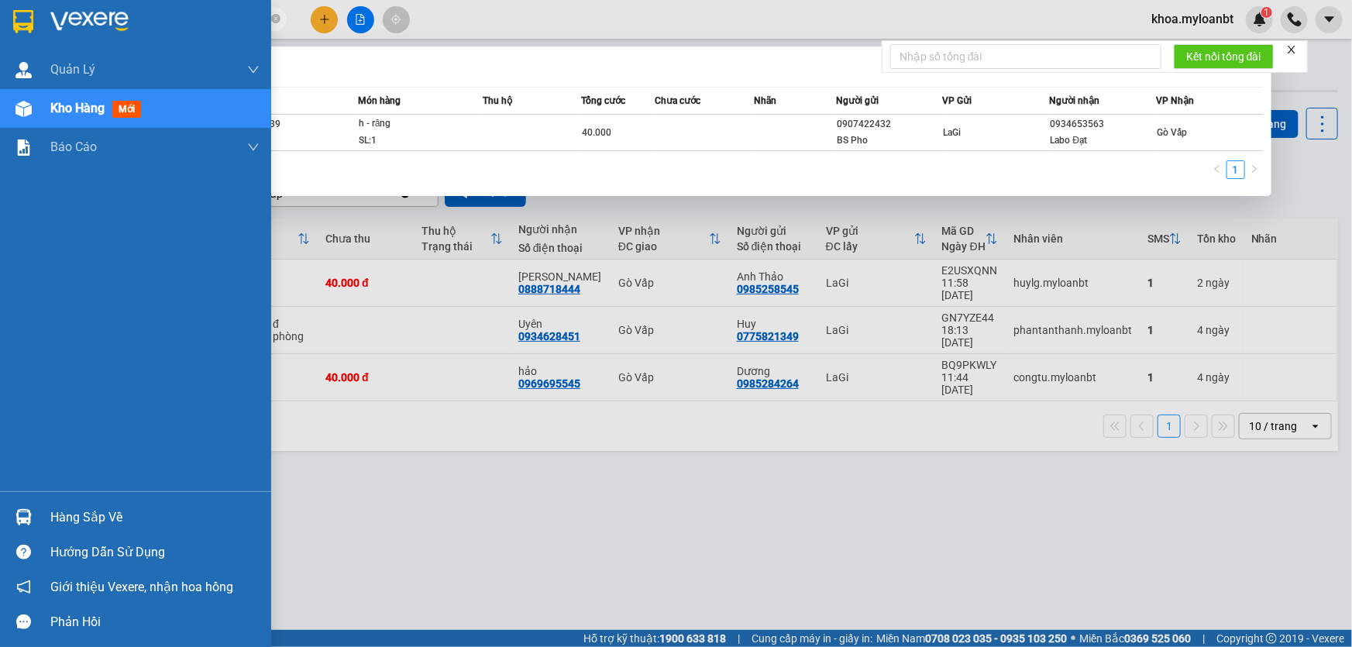
click at [31, 509] on img at bounding box center [23, 517] width 16 height 16
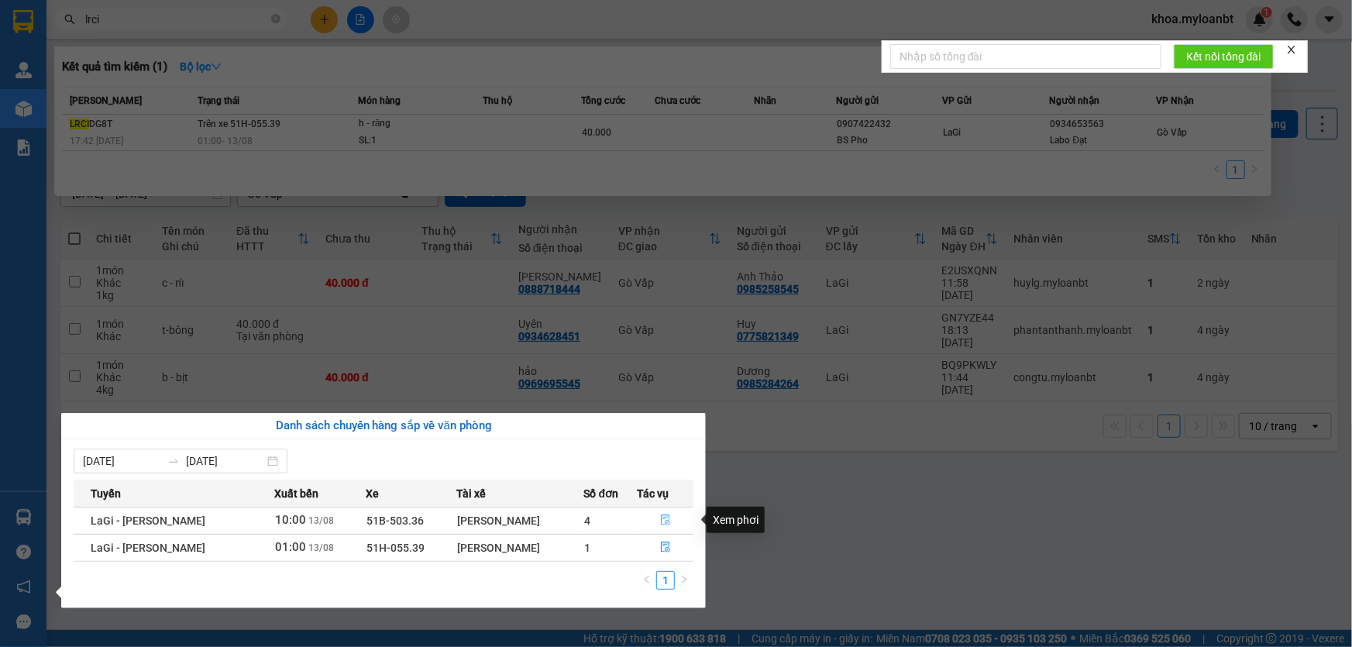
click at [658, 512] on button "button" at bounding box center [665, 520] width 55 height 25
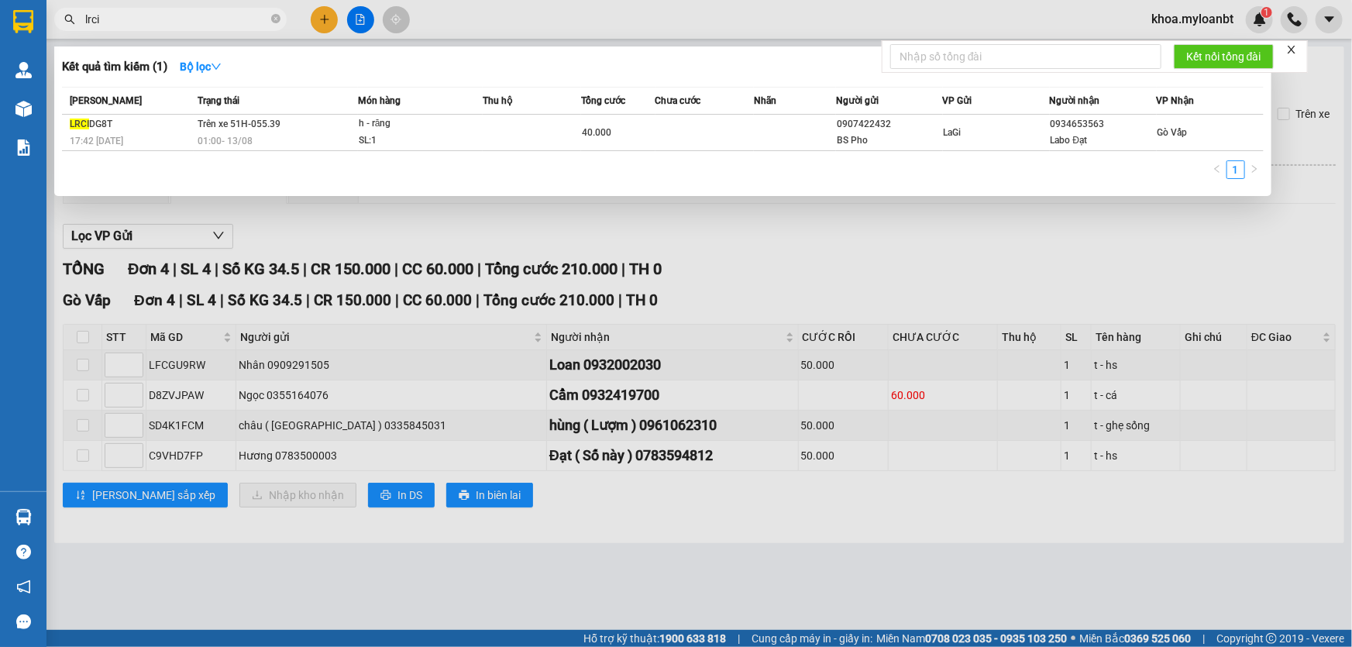
drag, startPoint x: 899, startPoint y: 504, endPoint x: 747, endPoint y: 432, distance: 167.8
click at [893, 500] on div at bounding box center [676, 323] width 1352 height 647
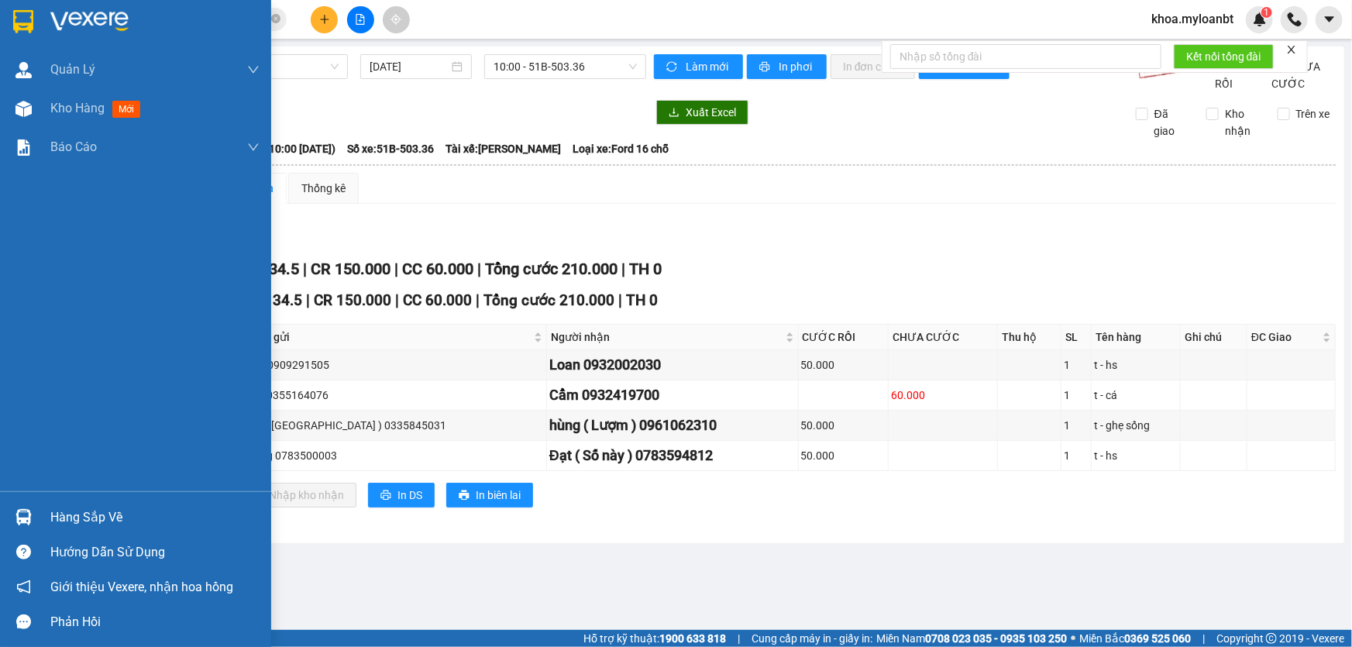
click at [0, 519] on div "Hàng sắp về" at bounding box center [135, 517] width 271 height 35
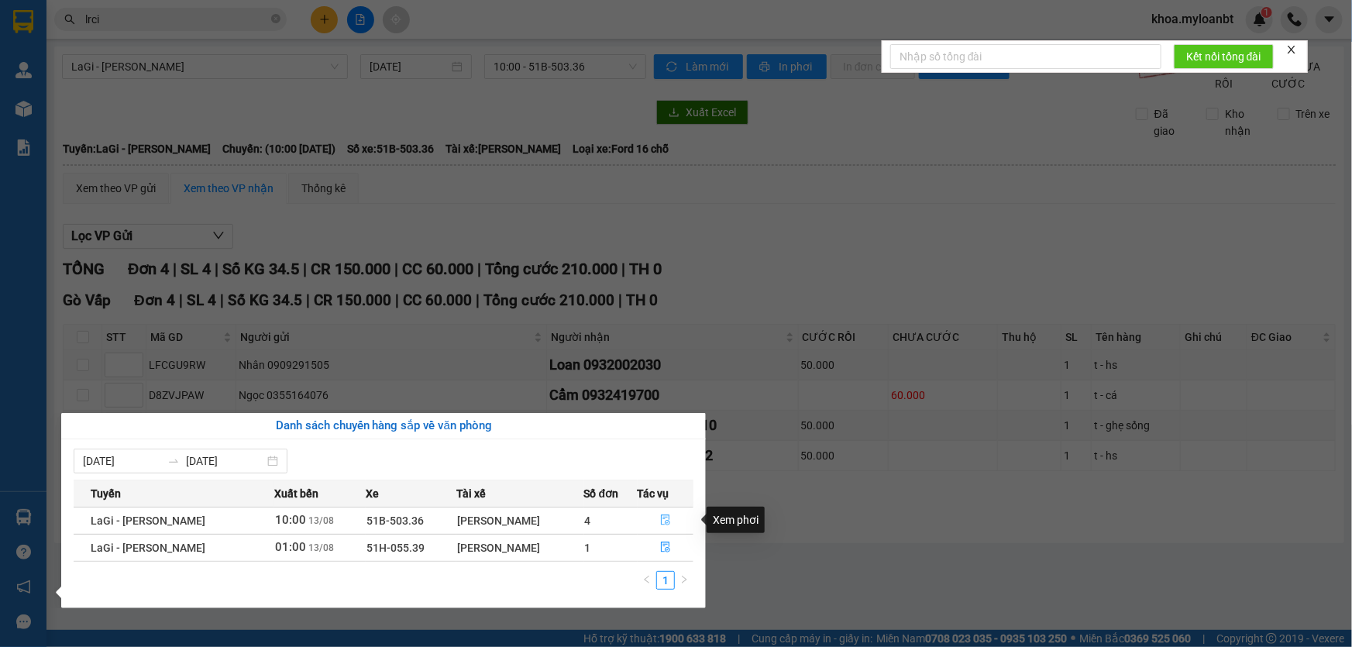
click at [663, 523] on icon "file-done" at bounding box center [665, 520] width 11 height 11
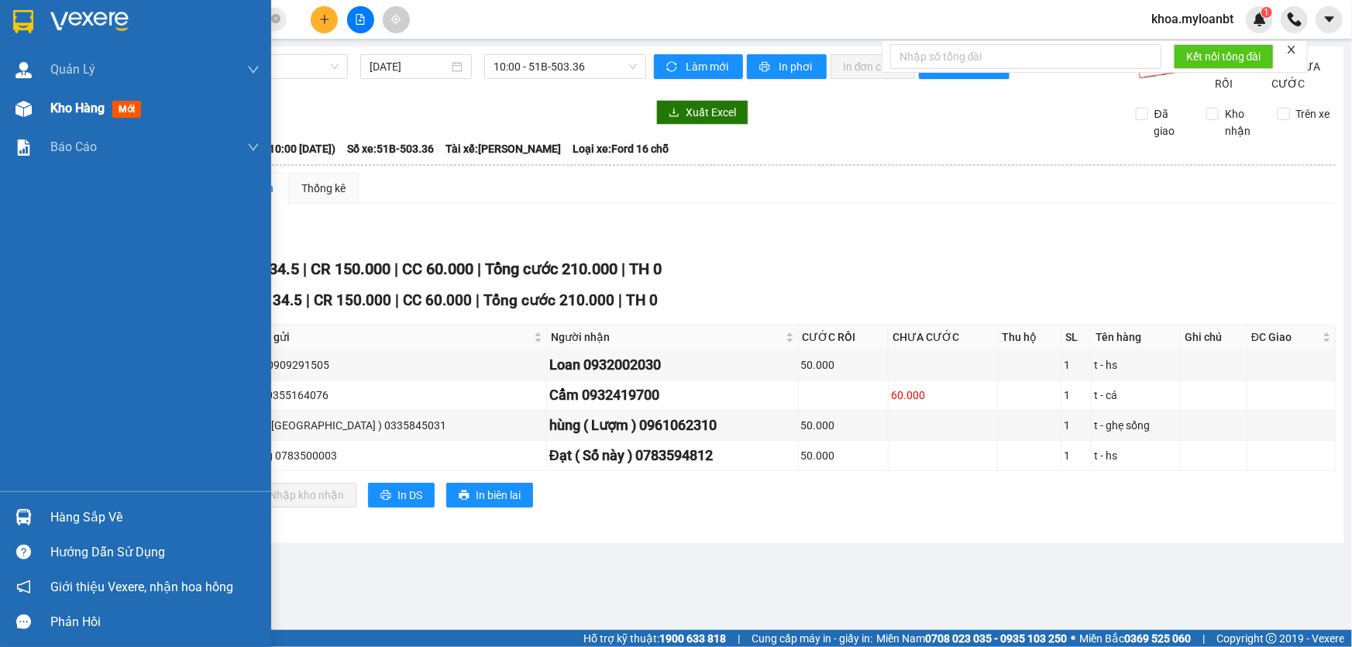
click at [21, 114] on img at bounding box center [23, 109] width 16 height 16
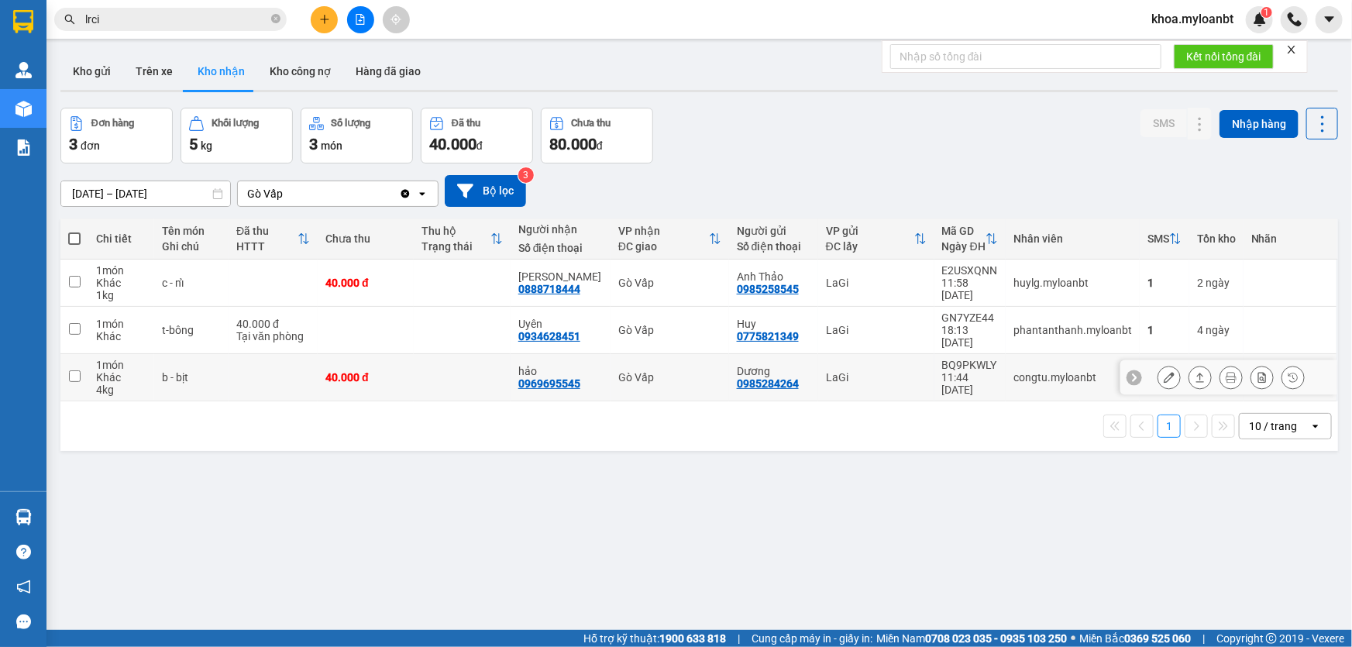
click at [453, 367] on td at bounding box center [462, 377] width 96 height 47
checkbox input "true"
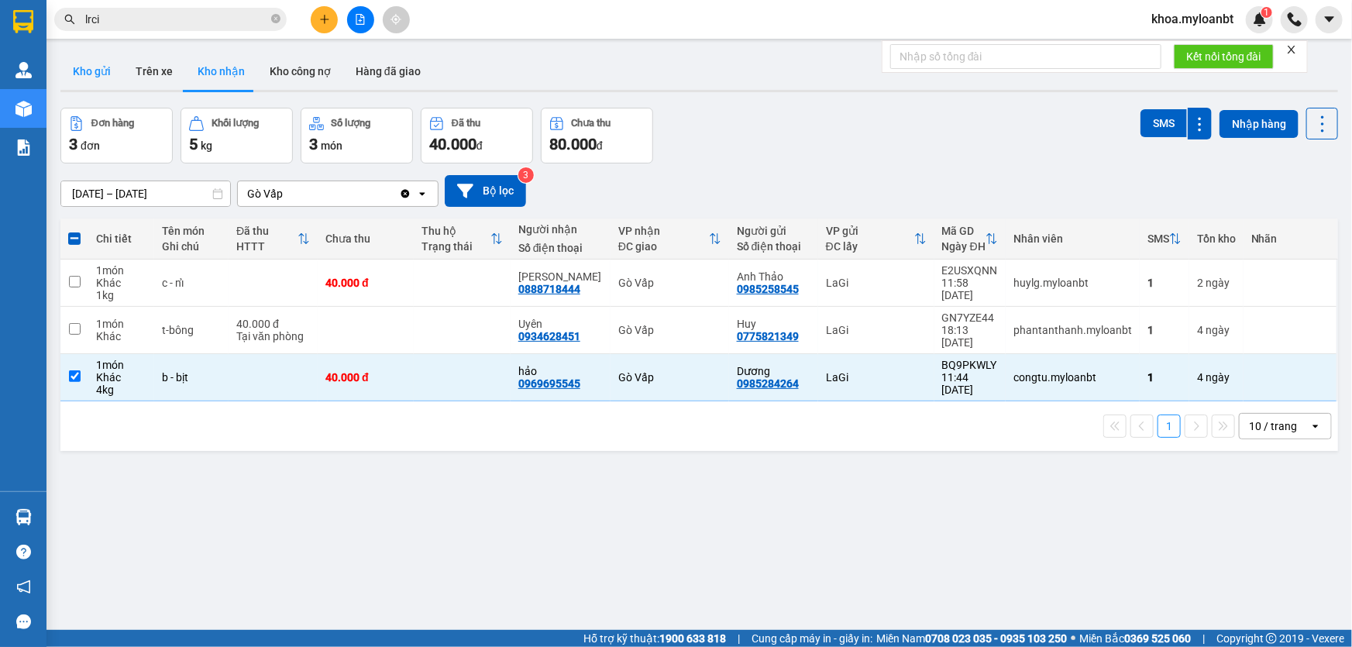
click at [84, 67] on button "Kho gửi" at bounding box center [91, 71] width 63 height 37
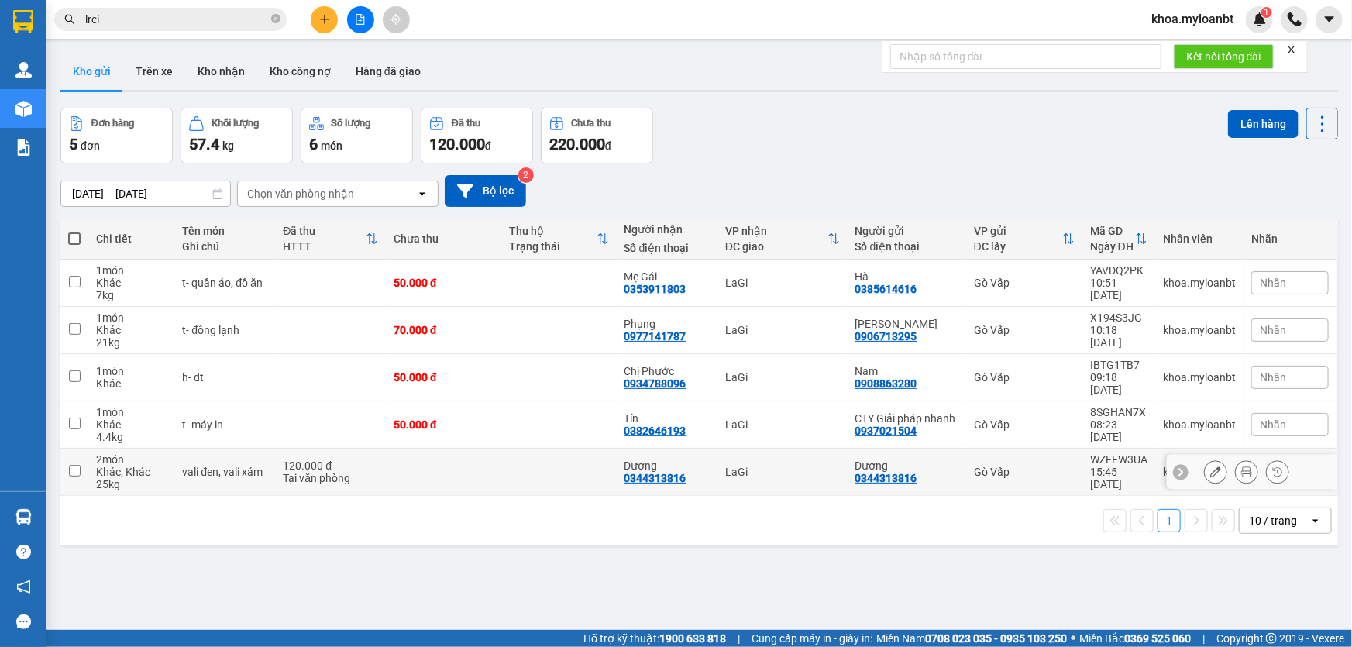
click at [253, 466] on div "vali đen, vali xám" at bounding box center [224, 472] width 85 height 12
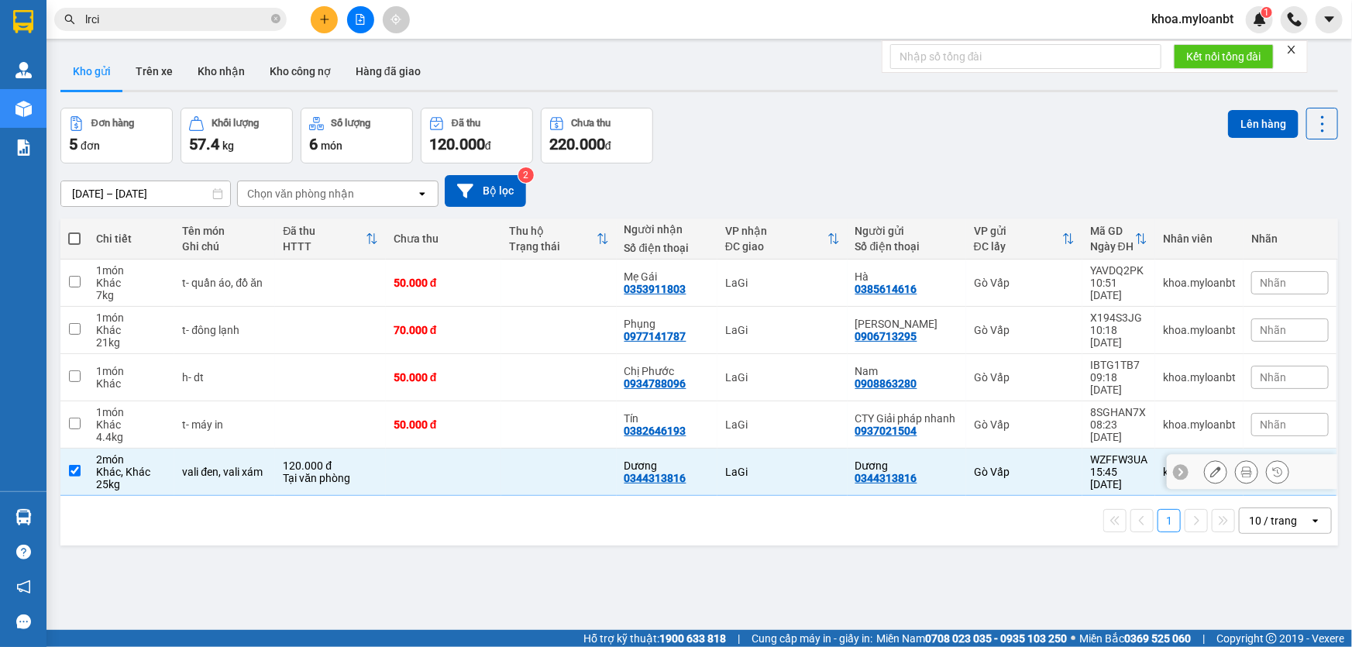
click at [247, 449] on td "vali đen, vali xám" at bounding box center [224, 472] width 101 height 47
checkbox input "false"
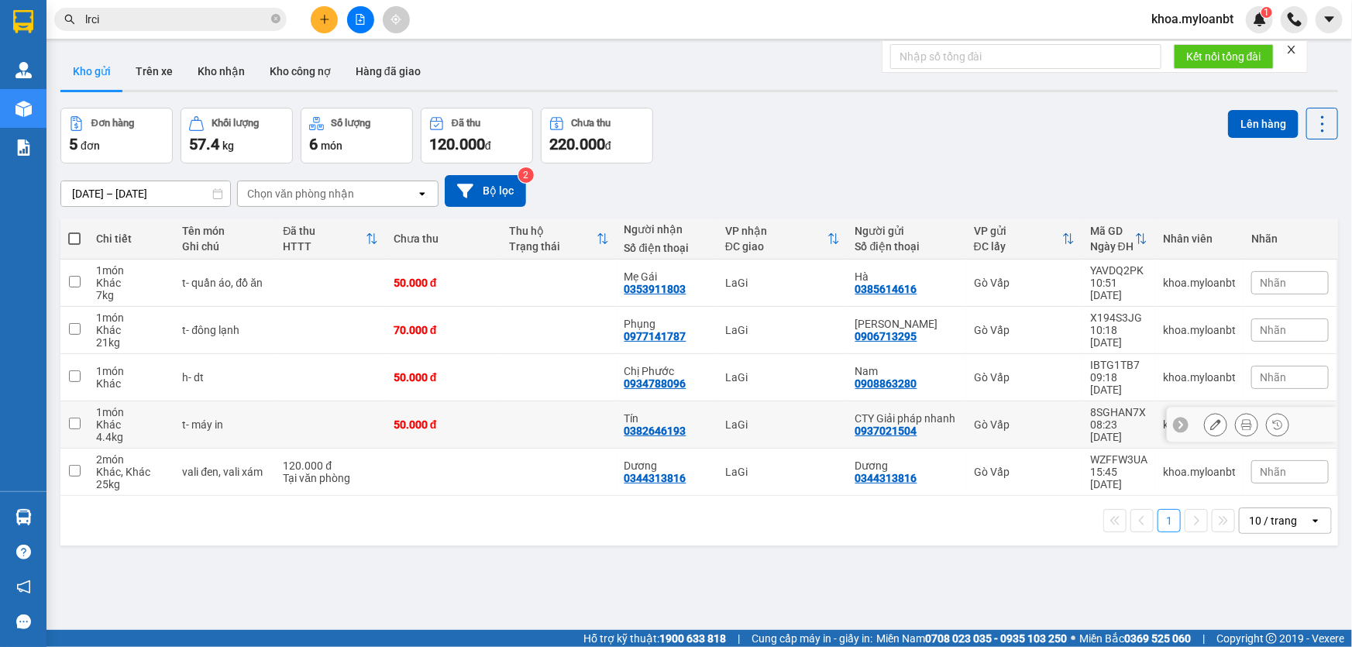
click at [239, 418] on div "t- máy in" at bounding box center [224, 424] width 85 height 12
checkbox input "true"
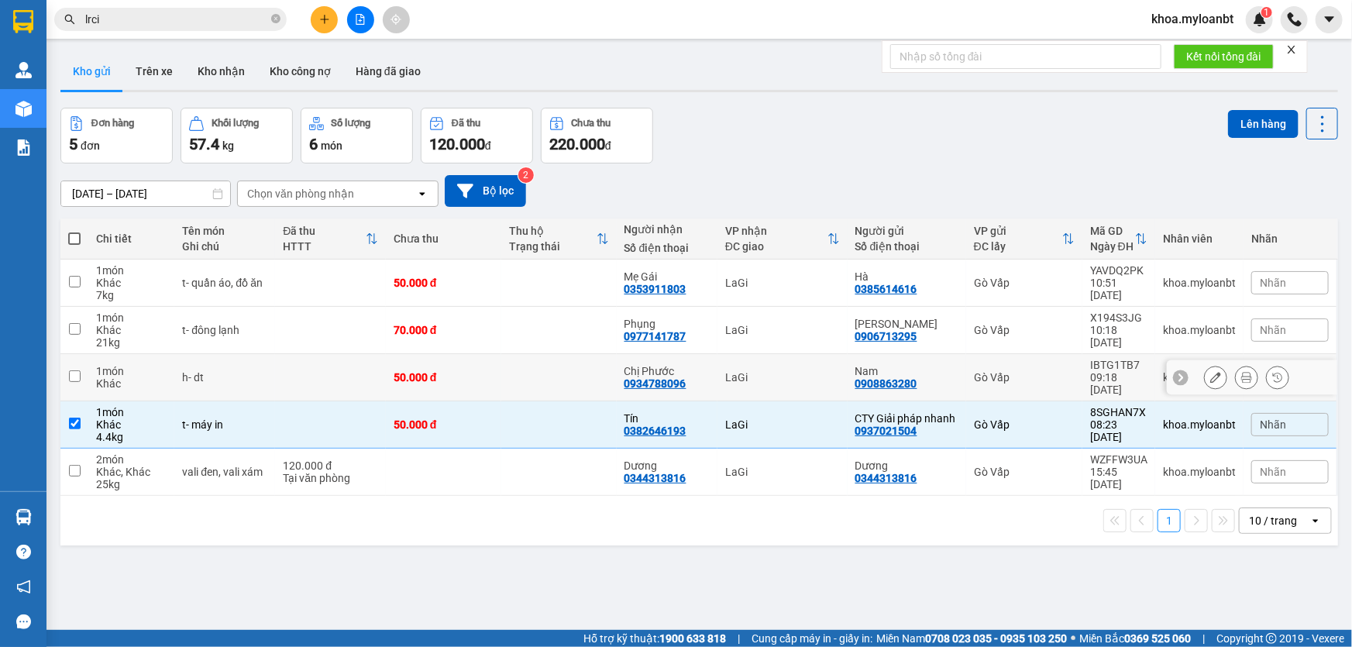
click at [270, 373] on td "h- dt" at bounding box center [224, 377] width 101 height 47
checkbox input "true"
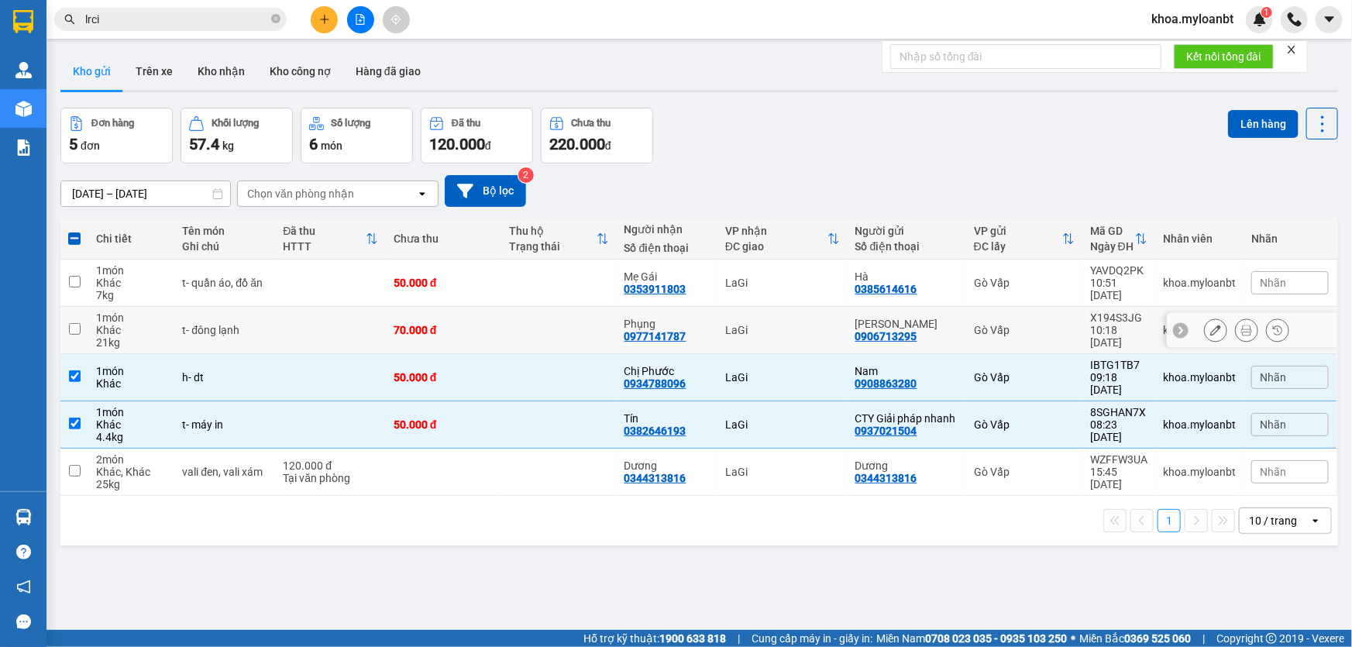
click at [294, 325] on td at bounding box center [330, 330] width 111 height 47
checkbox input "true"
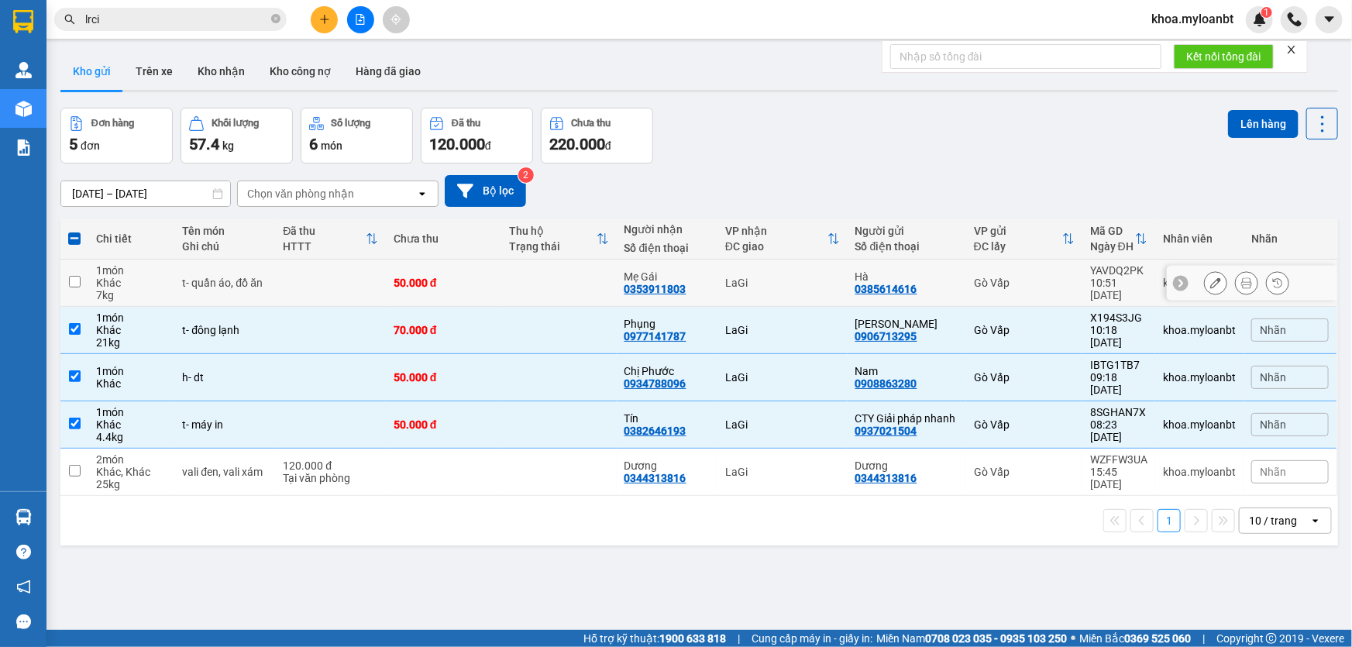
click at [332, 283] on td at bounding box center [330, 283] width 111 height 47
checkbox input "true"
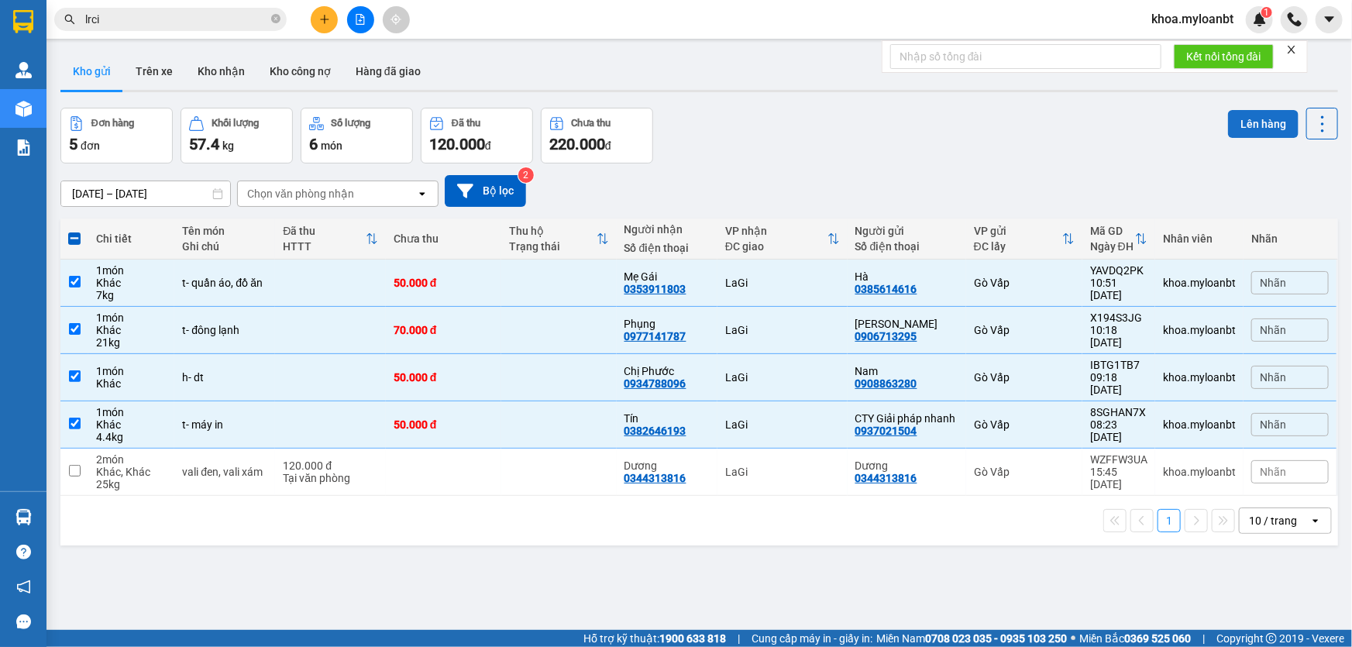
click at [1240, 124] on button "Lên hàng" at bounding box center [1263, 124] width 71 height 28
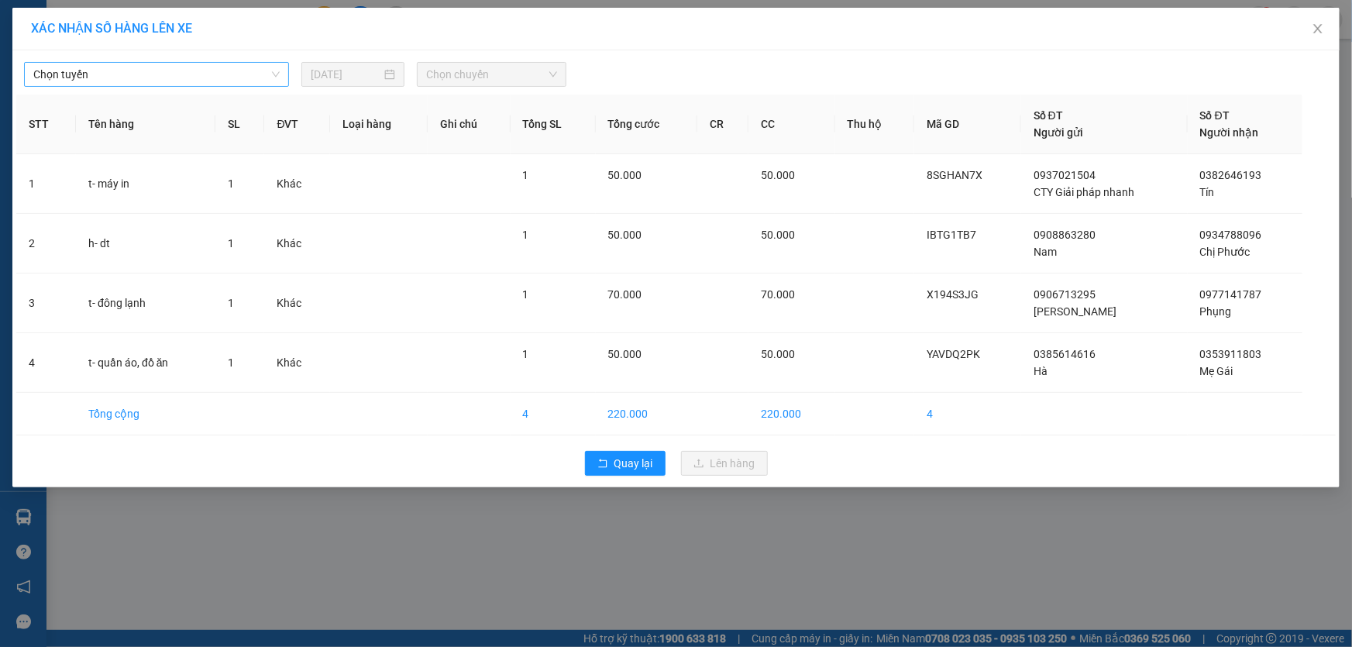
click at [221, 67] on span "Chọn tuyến" at bounding box center [156, 74] width 246 height 23
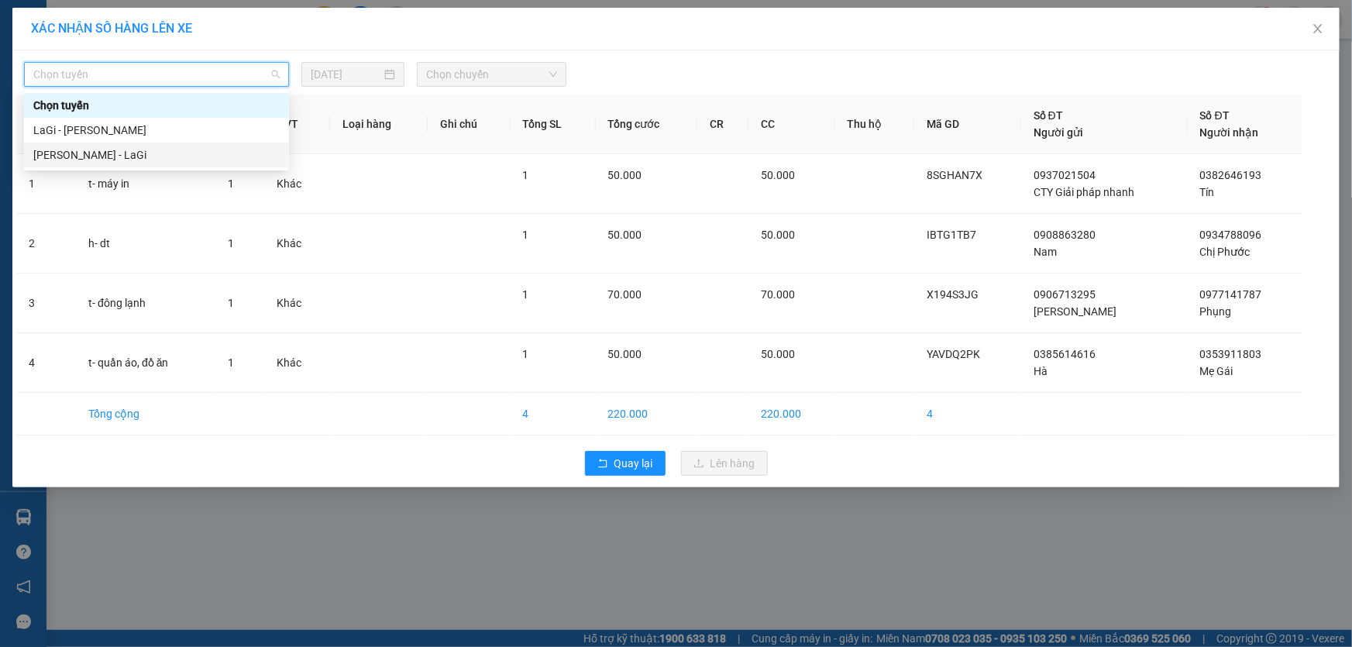
click at [110, 147] on div "[PERSON_NAME] - LaGi" at bounding box center [156, 154] width 246 height 17
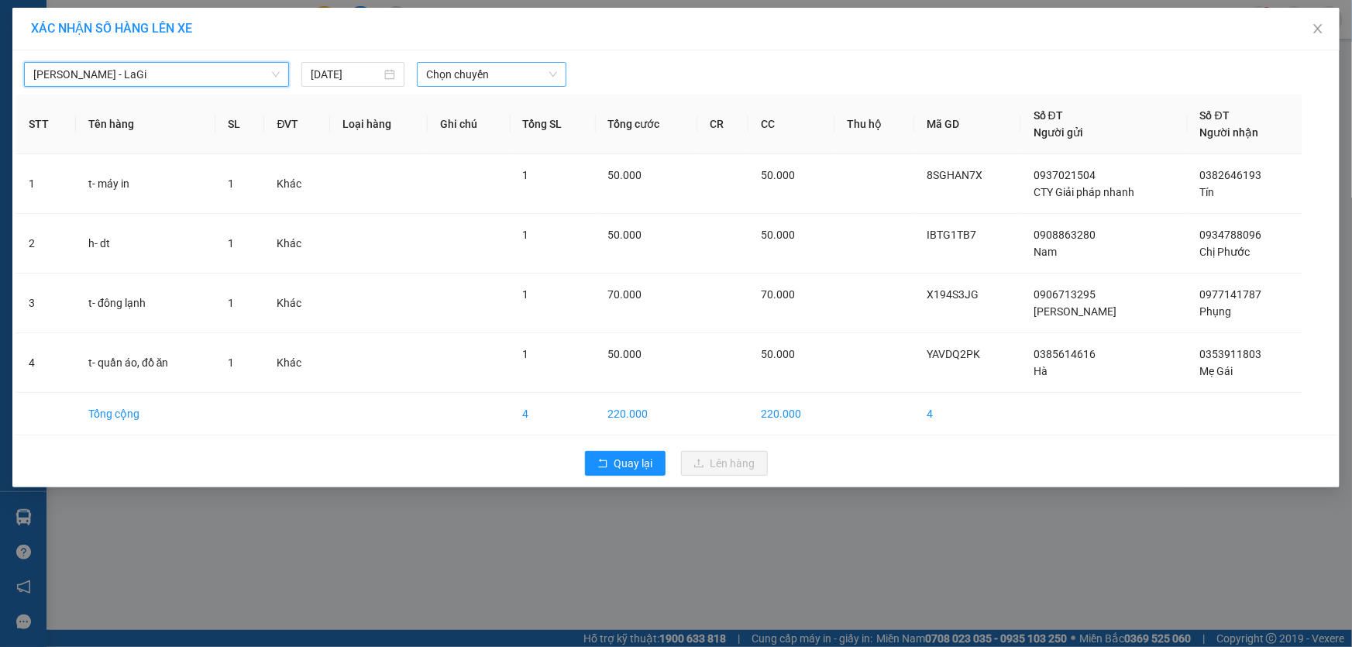
click at [458, 81] on span "Chọn chuyến" at bounding box center [491, 74] width 131 height 23
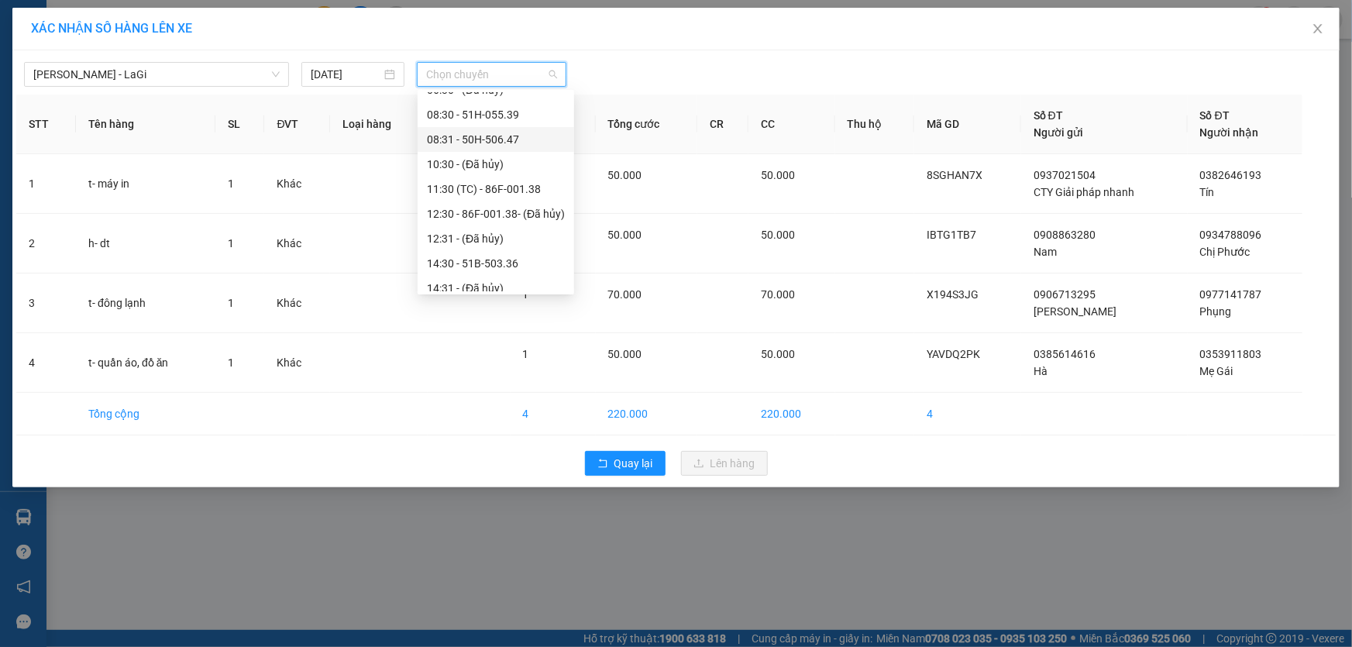
scroll to position [70, 0]
click at [515, 160] on div "11:30 (TC) - 86F-001.38" at bounding box center [496, 159] width 138 height 17
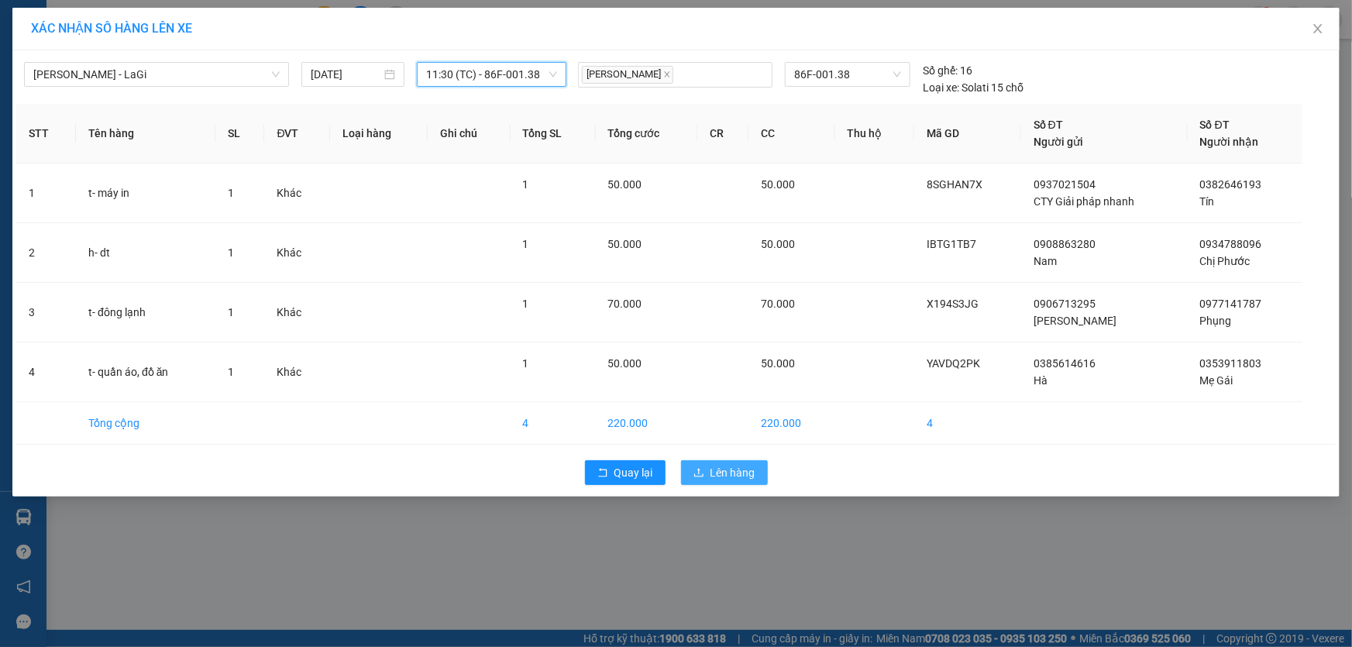
click at [744, 477] on span "Lên hàng" at bounding box center [733, 472] width 45 height 17
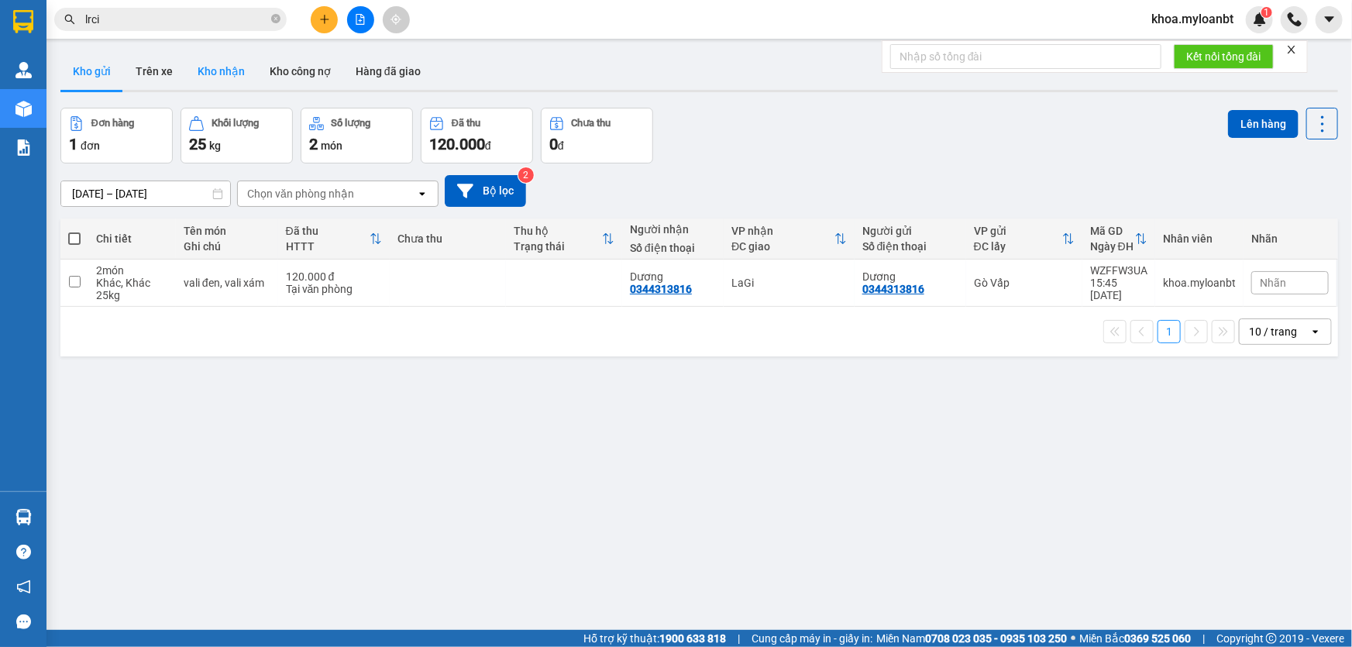
click at [212, 84] on button "Kho nhận" at bounding box center [221, 71] width 72 height 37
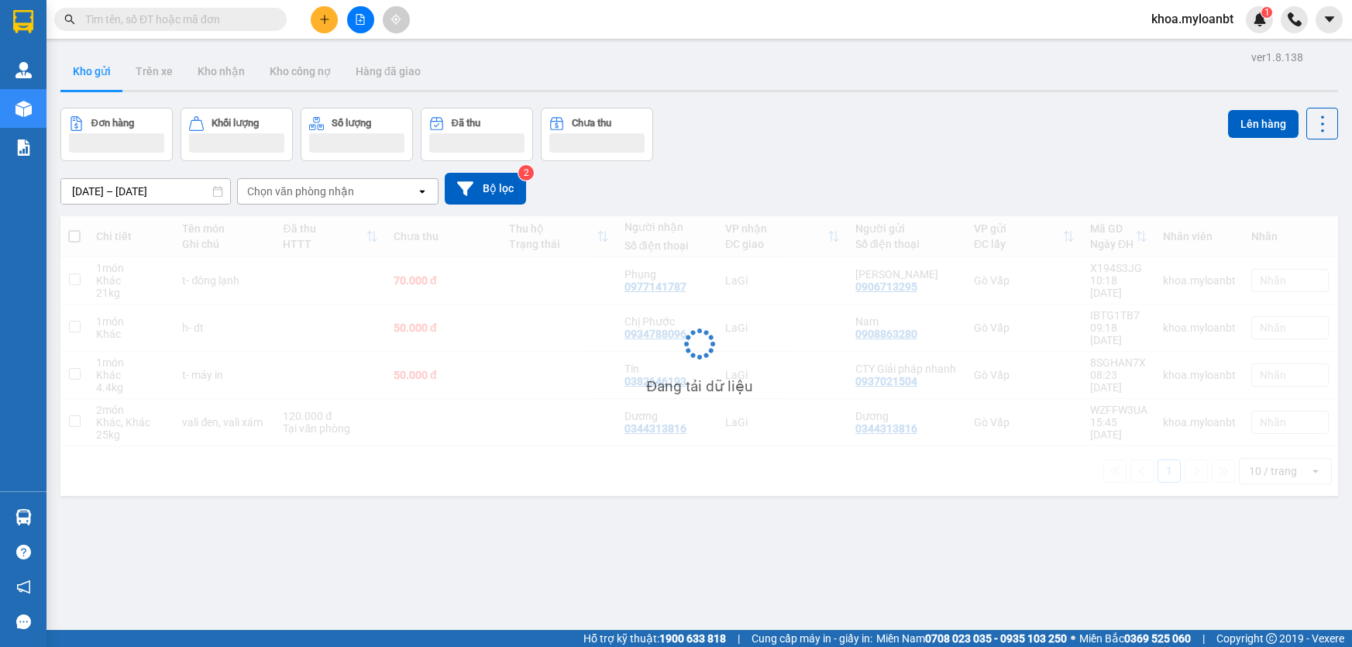
click at [248, 21] on input "text" at bounding box center [176, 19] width 183 height 17
paste input "0385614616"
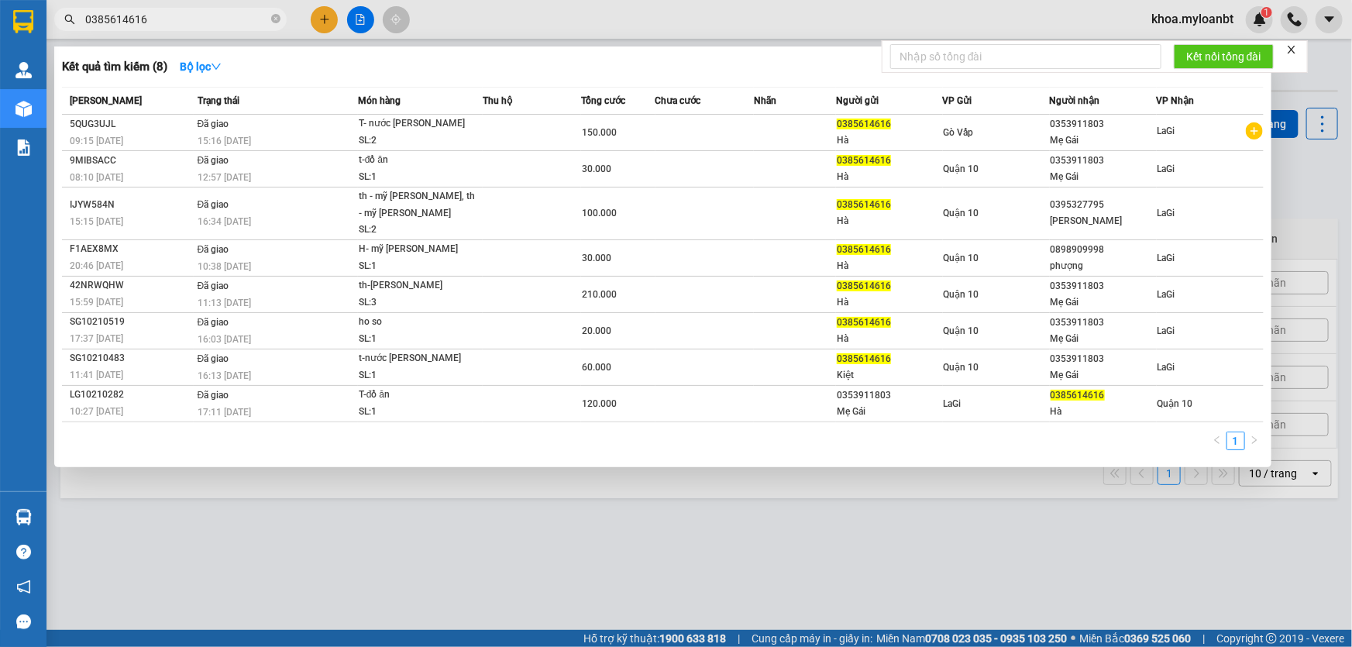
type input "0385614616"
